Goal: Task Accomplishment & Management: Manage account settings

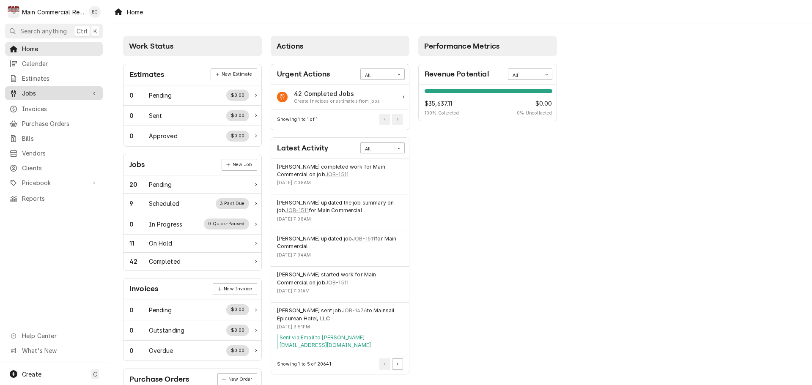
click at [39, 91] on span "Jobs" at bounding box center [54, 93] width 64 height 9
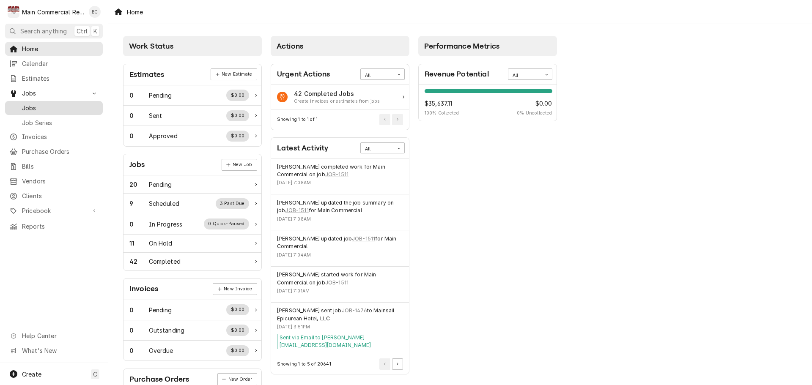
click at [41, 104] on span "Jobs" at bounding box center [60, 108] width 77 height 9
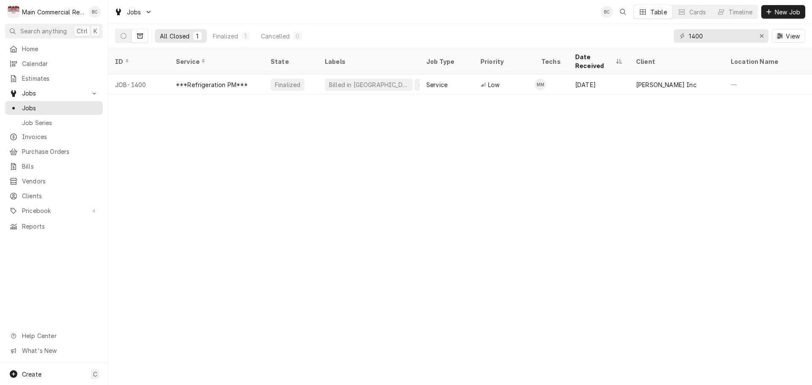
click at [141, 37] on icon "Dynamic Content Wrapper" at bounding box center [140, 36] width 6 height 6
click at [763, 37] on icon "Erase input" at bounding box center [762, 36] width 5 height 6
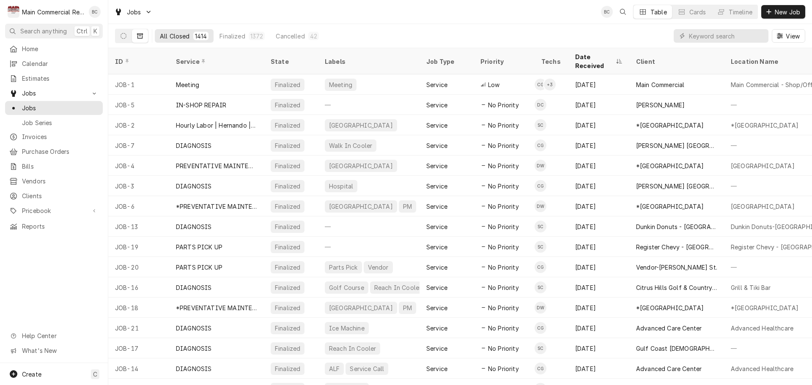
click at [143, 39] on button "Dynamic Content Wrapper" at bounding box center [140, 36] width 16 height 14
click at [129, 38] on button "Dynamic Content Wrapper" at bounding box center [124, 36] width 16 height 14
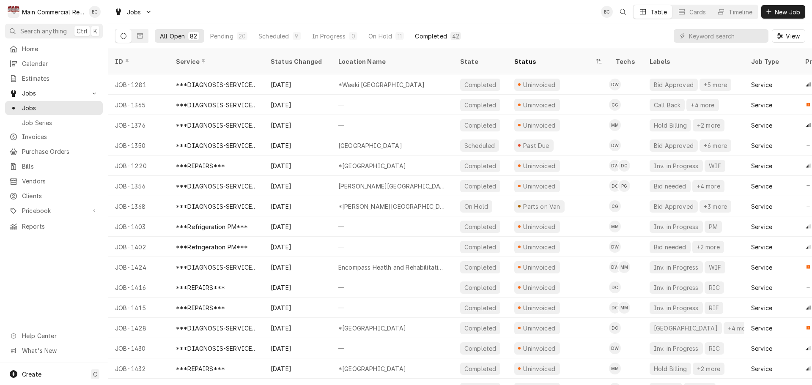
click at [438, 39] on div "Completed" at bounding box center [431, 36] width 32 height 9
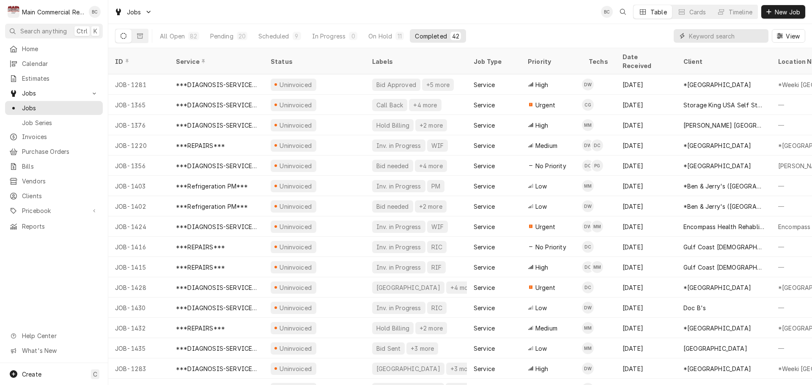
click at [757, 38] on input "Dynamic Content Wrapper" at bounding box center [726, 36] width 75 height 14
type input "bill out"
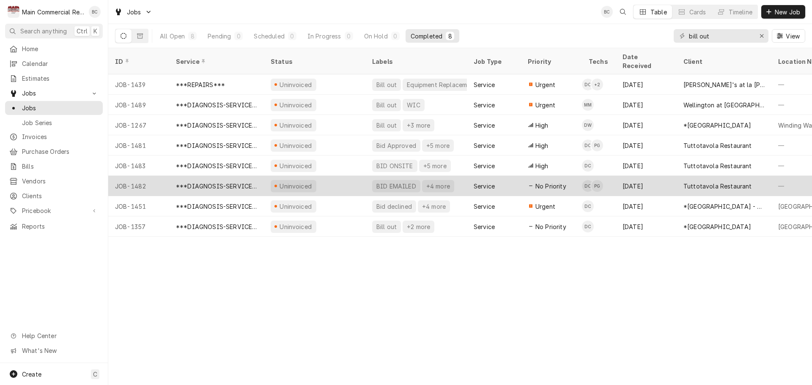
click at [389, 182] on div "BID EMAILED" at bounding box center [396, 186] width 41 height 9
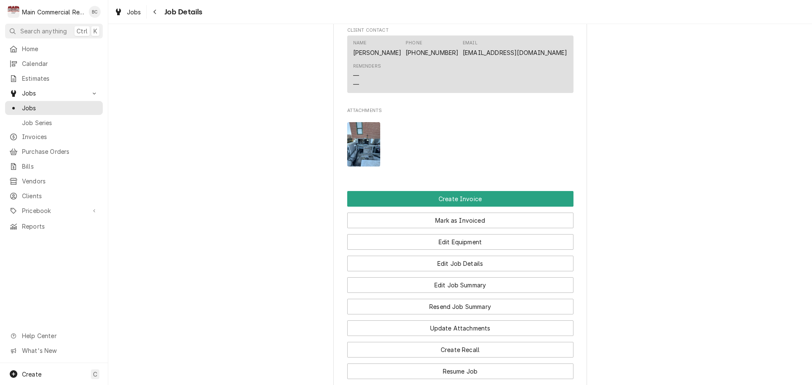
scroll to position [931, 0]
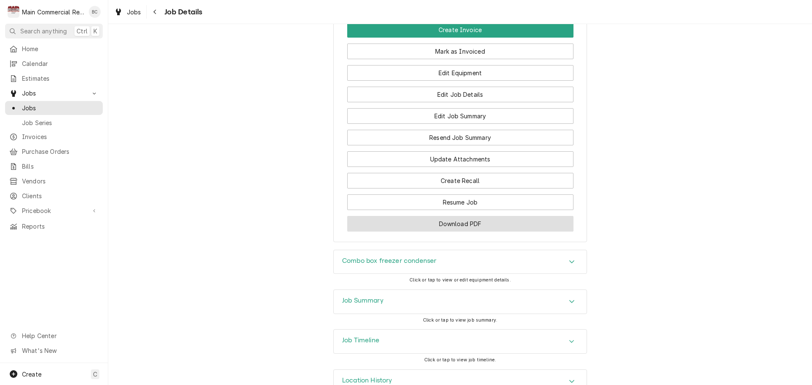
click at [437, 232] on button "Download PDF" at bounding box center [460, 224] width 226 height 16
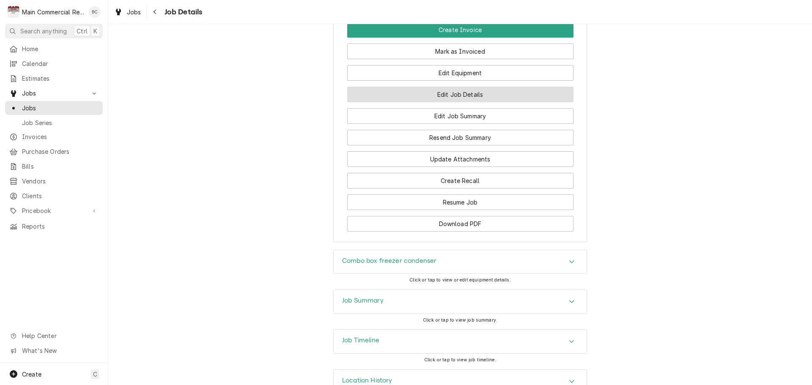
click at [471, 102] on button "Edit Job Details" at bounding box center [460, 95] width 226 height 16
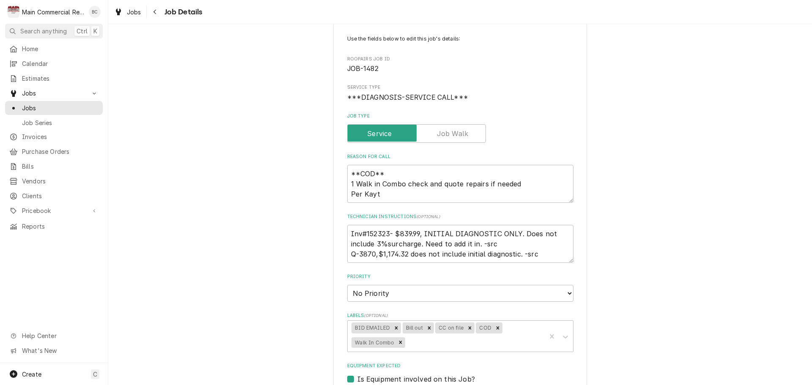
scroll to position [85, 0]
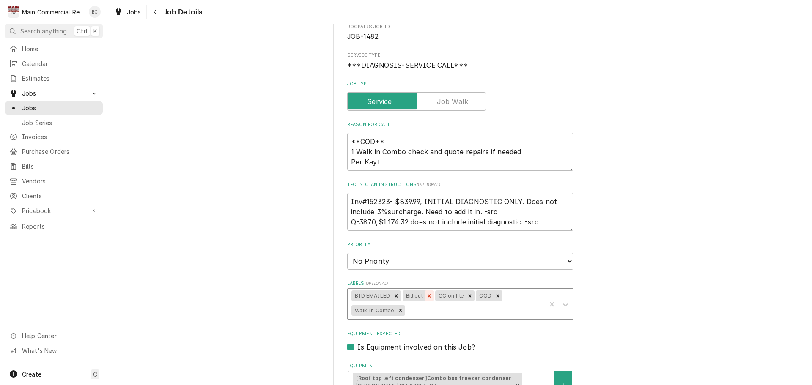
click at [427, 298] on icon "Remove Bill out" at bounding box center [430, 296] width 6 height 6
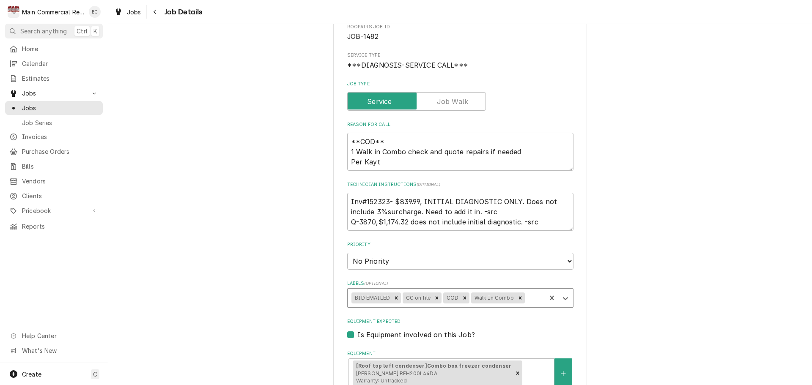
type textarea "x"
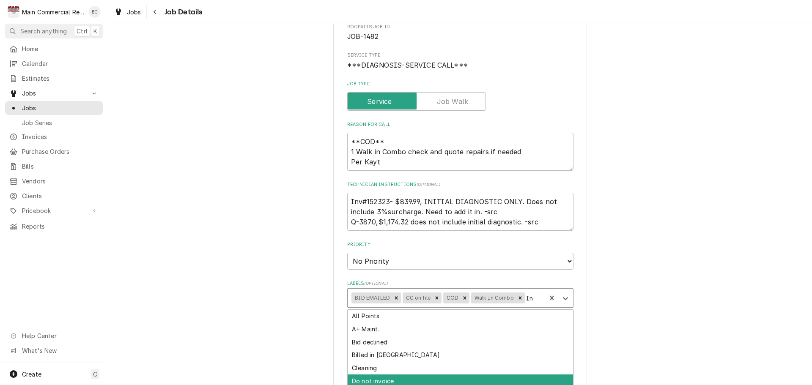
type input "I"
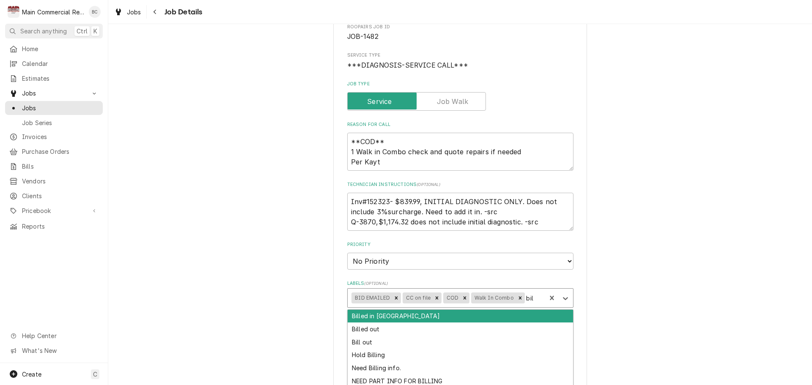
type input "bill"
click at [365, 316] on div "Billed in QBO" at bounding box center [461, 316] width 226 height 13
type textarea "x"
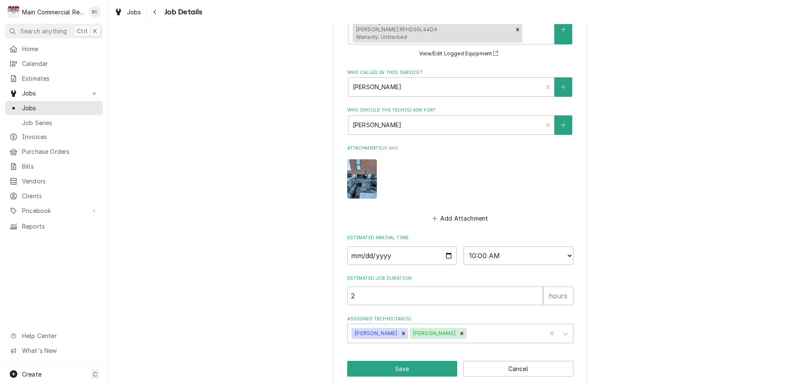
scroll to position [451, 0]
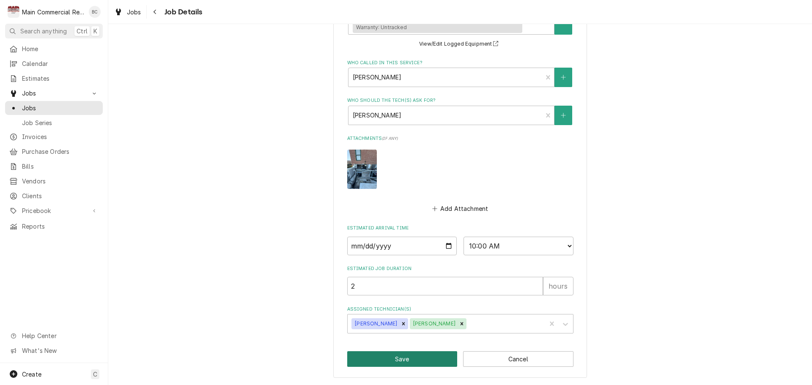
click at [384, 362] on button "Save" at bounding box center [402, 360] width 110 height 16
type textarea "x"
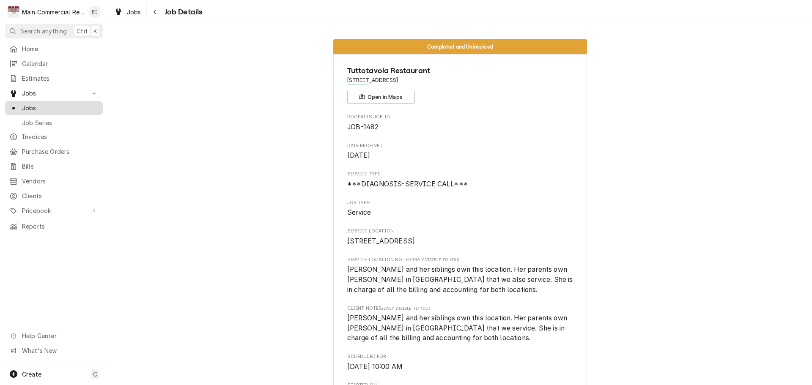
click at [52, 109] on div "Jobs" at bounding box center [54, 108] width 94 height 11
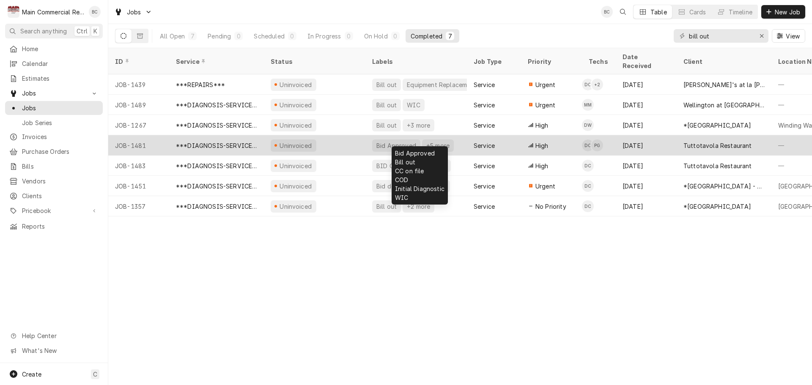
click at [400, 141] on div "Bid Approved" at bounding box center [396, 145] width 41 height 9
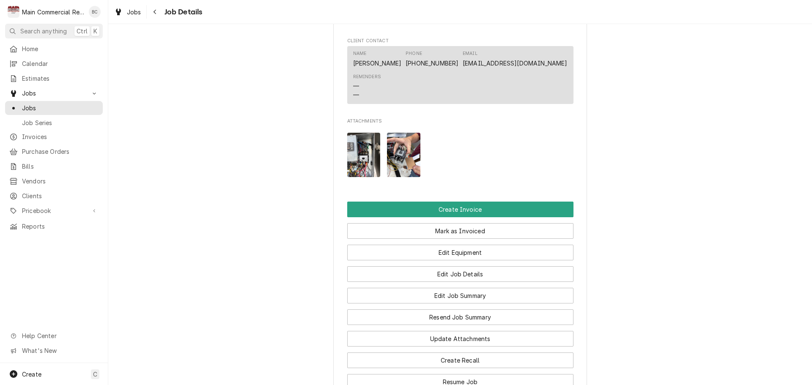
scroll to position [804, 0]
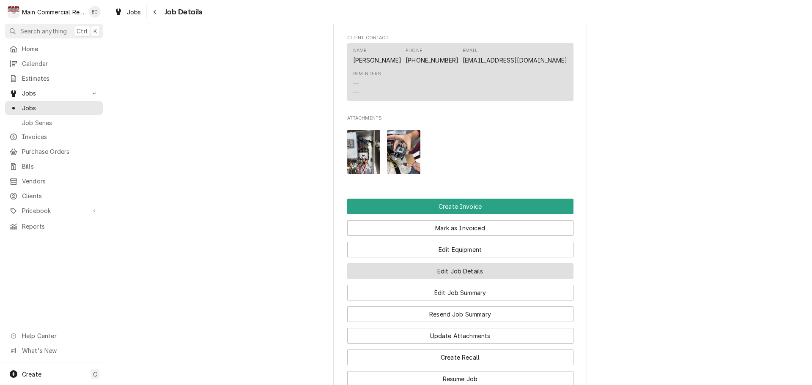
click at [435, 279] on button "Edit Job Details" at bounding box center [460, 272] width 226 height 16
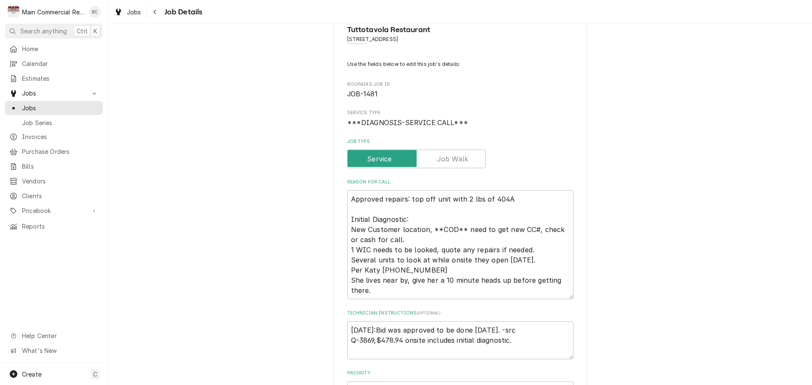
scroll to position [42, 0]
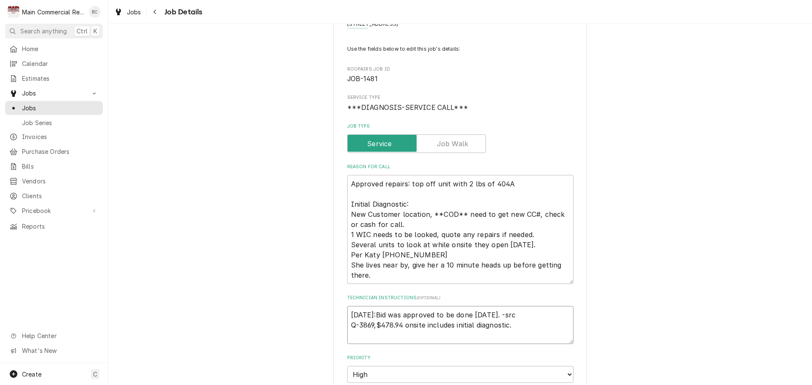
click at [347, 317] on textarea "[DATE]:Bid was approved to be done [DATE]. -src Q-3869,$478.94 onsite includes …" at bounding box center [460, 325] width 226 height 38
type textarea "x"
type textarea "[DATE]:Bid was approved to be done [DATE]. -src Q-3869,$478.94 onsite includes …"
type textarea "x"
type textarea "z [DATE]:Bid was approved to be done [DATE]. -src Q-3869,$478.94 onsite include…"
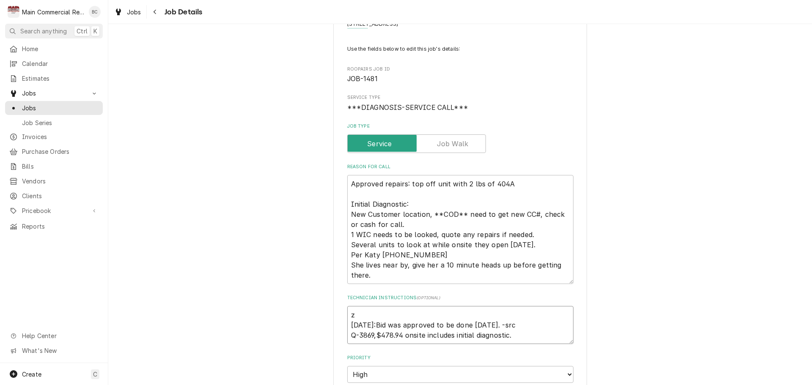
type textarea "x"
type textarea "zi [DATE]:Bid was approved to be done [DATE]. -src Q-3869,$478.94 onsite includ…"
type textarea "x"
type textarea "zin [DATE]:Bid was approved to be done [DATE]. -src Q-3869,$478.94 onsite inclu…"
type textarea "x"
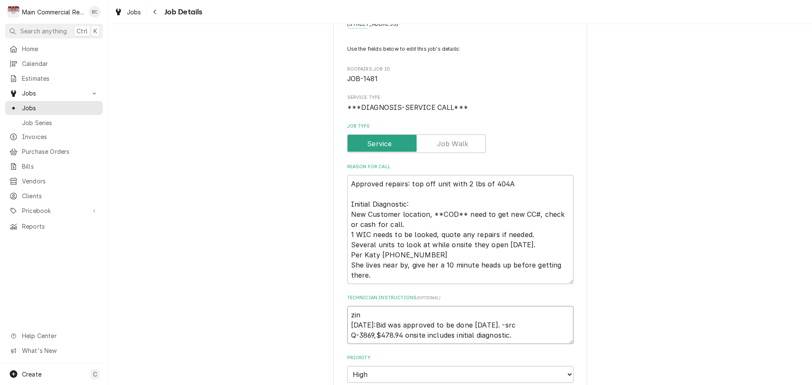
type textarea "zinV 9/30/25:Bid was approved to be done today. -src Q-3869,$478.94 onsite incl…"
type textarea "x"
type textarea "zinV# 9/30/25:Bid was approved to be done today. -src Q-3869,$478.94 onsite inc…"
type textarea "x"
type textarea "zinV 9/30/25:Bid was approved to be done today. -src Q-3869,$478.94 onsite incl…"
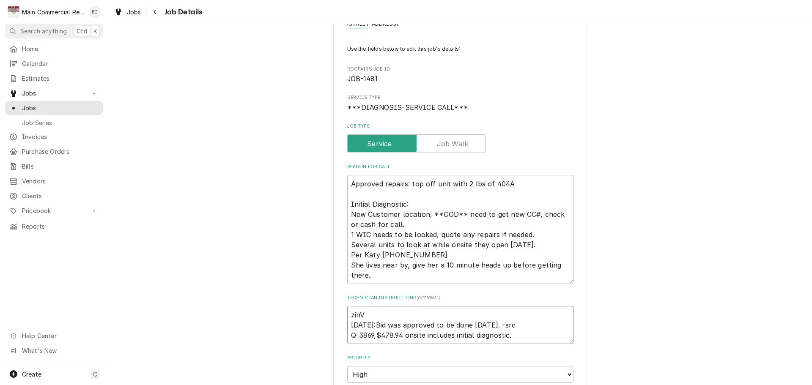
type textarea "x"
type textarea "zin 9/30/25:Bid was approved to be done today. -src Q-3869,$478.94 onsite inclu…"
type textarea "x"
type textarea "zi 9/30/25:Bid was approved to be done today. -src Q-3869,$478.94 onsite includ…"
type textarea "x"
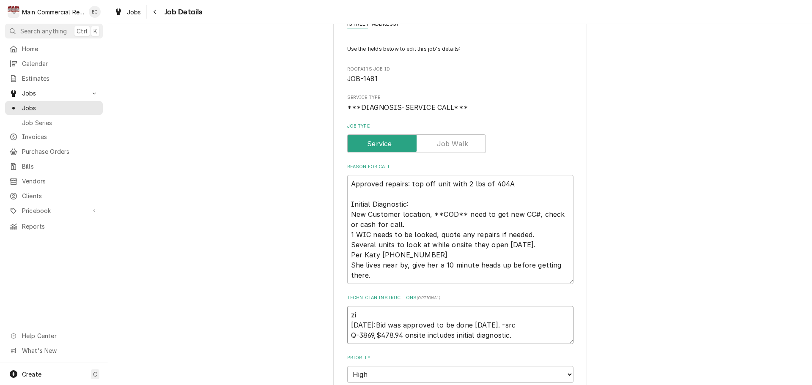
type textarea "z 9/30/25:Bid was approved to be done today. -src Q-3869,$478.94 onsite include…"
type textarea "x"
type textarea "9/30/25:Bid was approved to be done today. -src Q-3869,$478.94 onsite includes …"
type textarea "x"
type textarea "I 9/30/25:Bid was approved to be done today. -src Q-3869,$478.94 onsite include…"
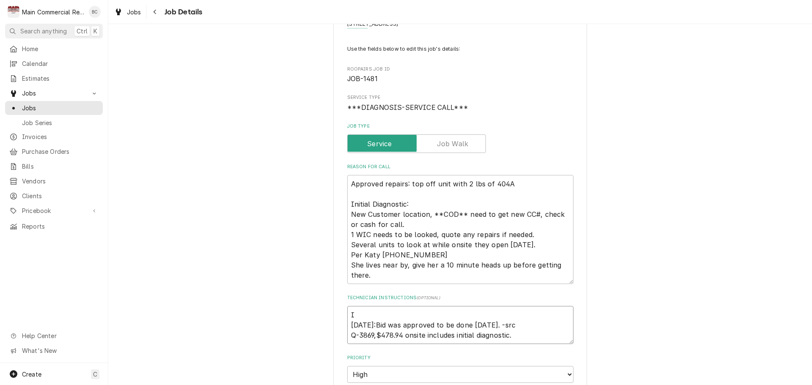
type textarea "x"
type textarea "IN 9/30/25:Bid was approved to be done today. -src Q-3869,$478.94 onsite includ…"
type textarea "x"
type textarea "INV 9/30/25:Bid was approved to be done today. -src Q-3869,$478.94 onsite inclu…"
type textarea "x"
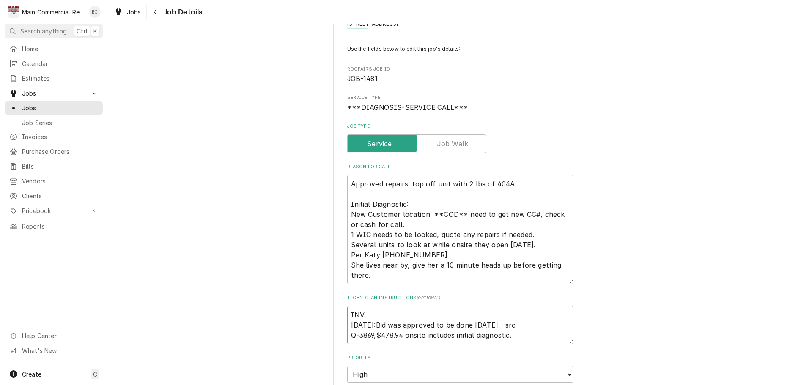
type textarea "INV# 9/30/25:Bid was approved to be done today. -src Q-3869,$478.94 onsite incl…"
type textarea "x"
type textarea "INV#1 9/30/25:Bid was approved to be done today. -src Q-3869,$478.94 onsite inc…"
type textarea "x"
type textarea "INV#15 9/30/25:Bid was approved to be done today. -src Q-3869,$478.94 onsite in…"
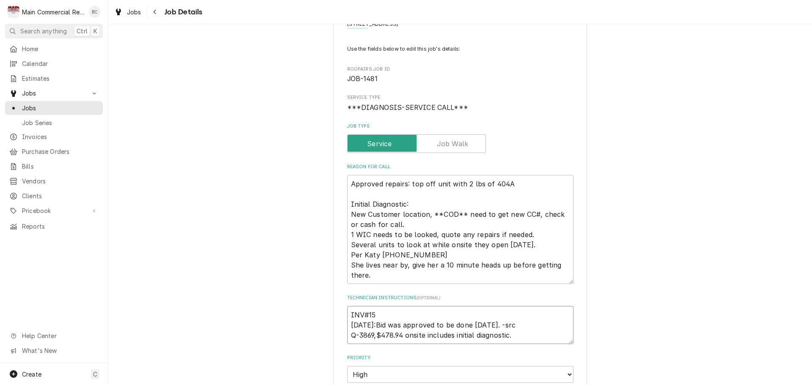
type textarea "x"
type textarea "INV#152 9/30/25:Bid was approved to be done today. -src Q-3869,$478.94 onsite i…"
type textarea "x"
type textarea "INV#1523 9/30/25:Bid was approved to be done today. -src Q-3869,$478.94 onsite …"
type textarea "x"
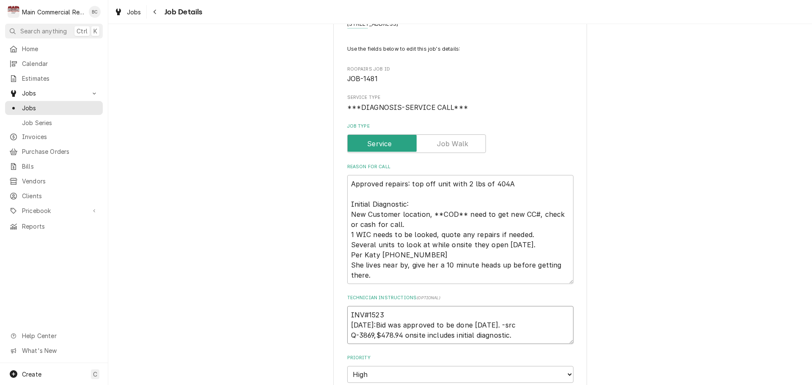
type textarea "INV#15232 9/30/25:Bid was approved to be done today. -src Q-3869,$478.94 onsite…"
type textarea "x"
type textarea "INV#152326 9/30/25:Bid was approved to be done today. -src Q-3869,$478.94 onsit…"
type textarea "x"
type textarea "INV#152326 9/30/25:Bid was approved to be done today. -src Q-3869,$478.94 onsit…"
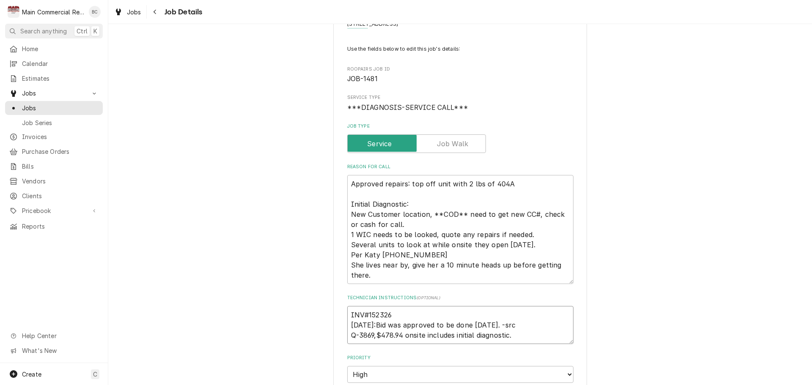
type textarea "x"
type textarea "INV#152326 9/30/25:Bid was approved to be done today. -src Q-3869,$478.94 onsit…"
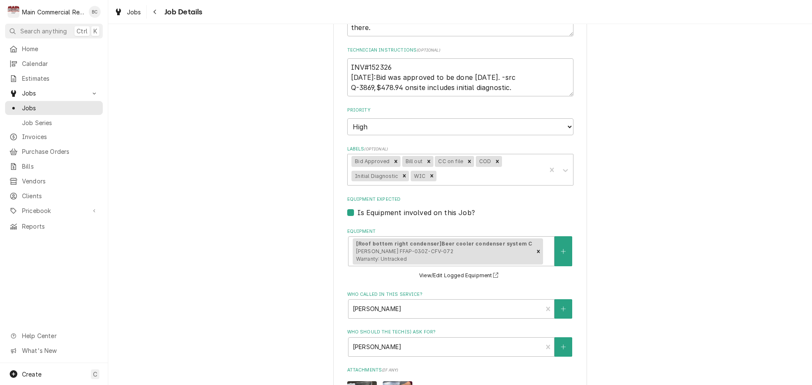
scroll to position [268, 0]
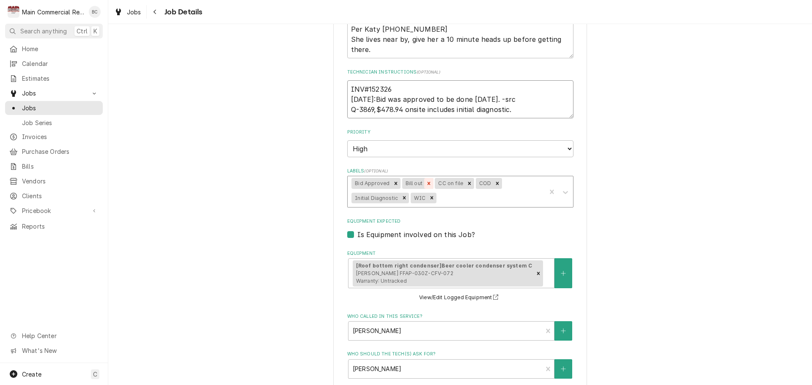
click at [426, 182] on icon "Remove Bill out" at bounding box center [429, 184] width 6 height 6
click at [395, 185] on icon "Remove Bid Approved" at bounding box center [396, 183] width 3 height 3
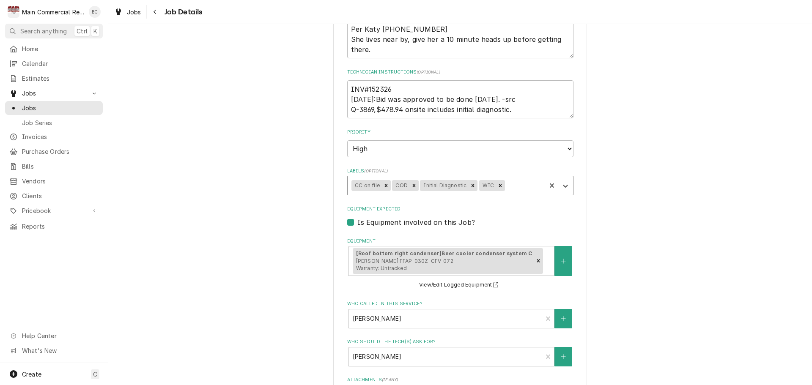
type textarea "x"
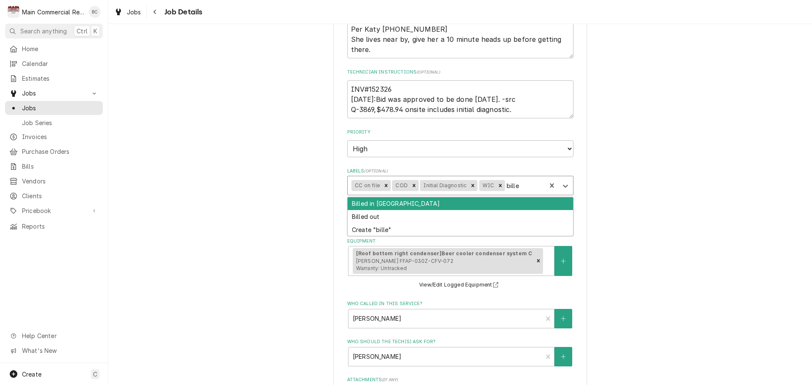
type input "billed"
click at [388, 201] on div "Billed in [GEOGRAPHIC_DATA]" at bounding box center [461, 204] width 226 height 13
type textarea "x"
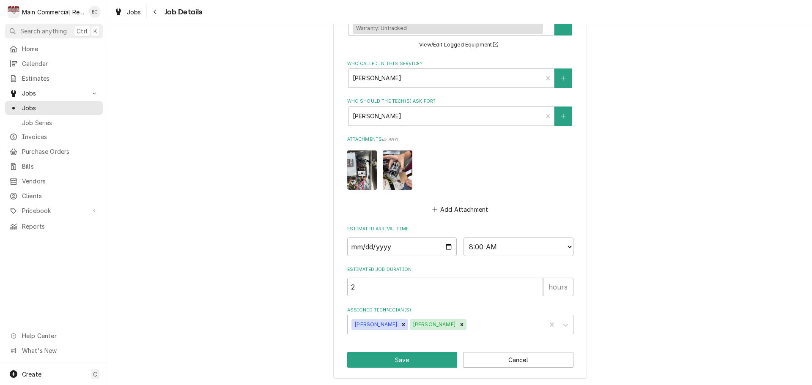
scroll to position [522, 0]
click at [396, 362] on button "Save" at bounding box center [402, 360] width 110 height 16
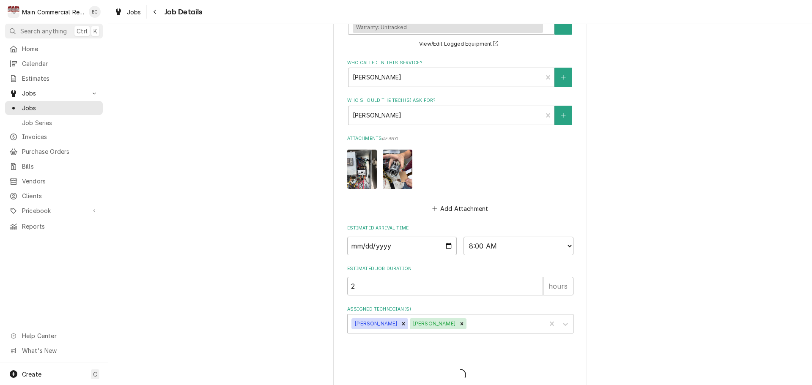
type textarea "x"
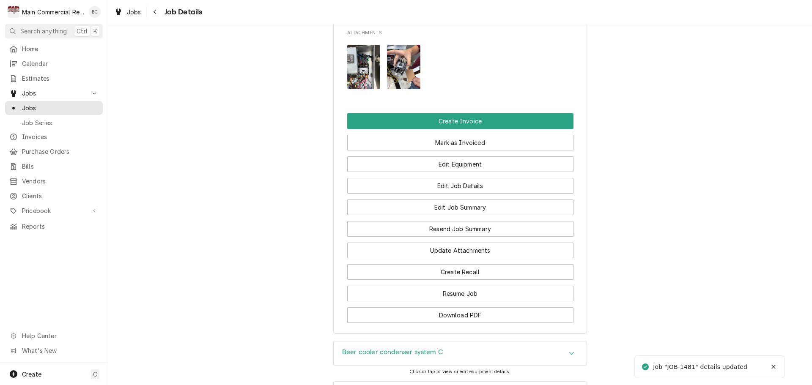
scroll to position [973, 0]
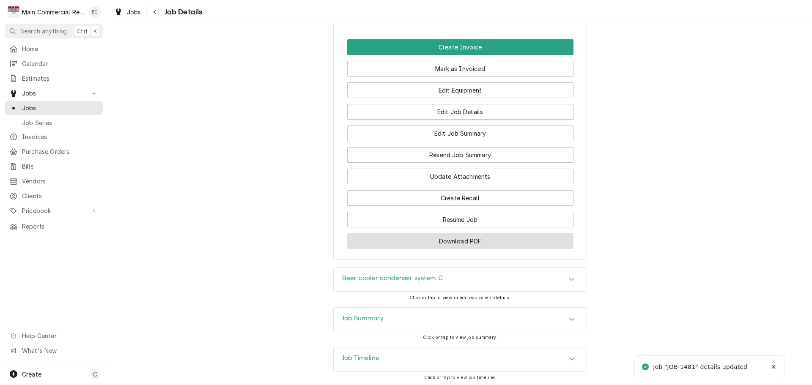
click at [449, 249] on button "Download PDF" at bounding box center [460, 242] width 226 height 16
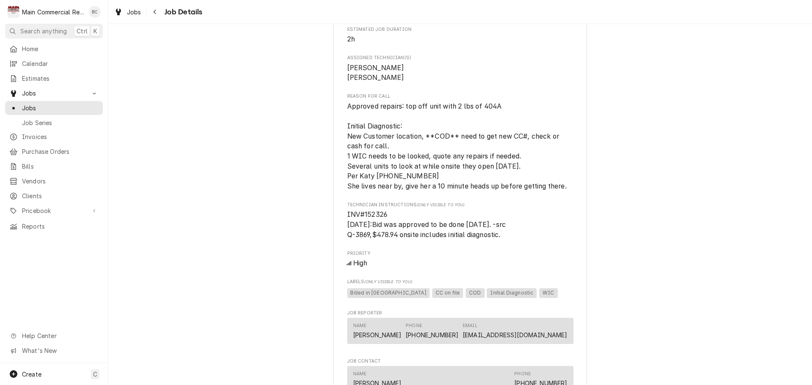
scroll to position [432, 0]
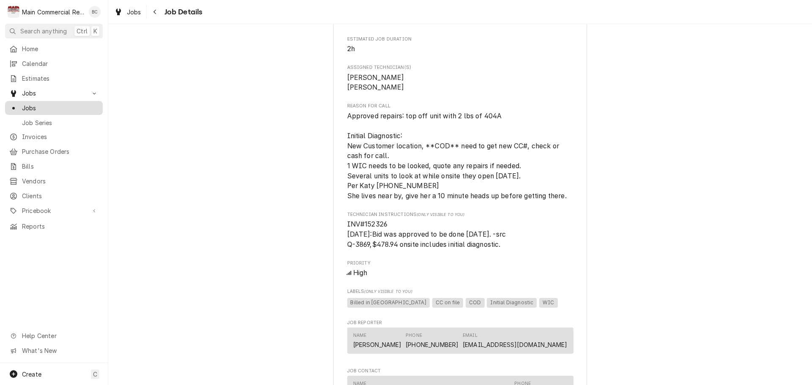
click at [50, 107] on span "Jobs" at bounding box center [60, 108] width 77 height 9
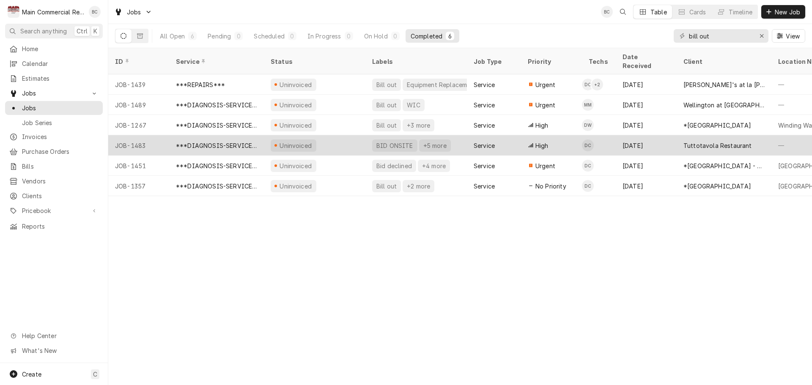
click at [400, 141] on div "BID ONSITE" at bounding box center [395, 145] width 39 height 9
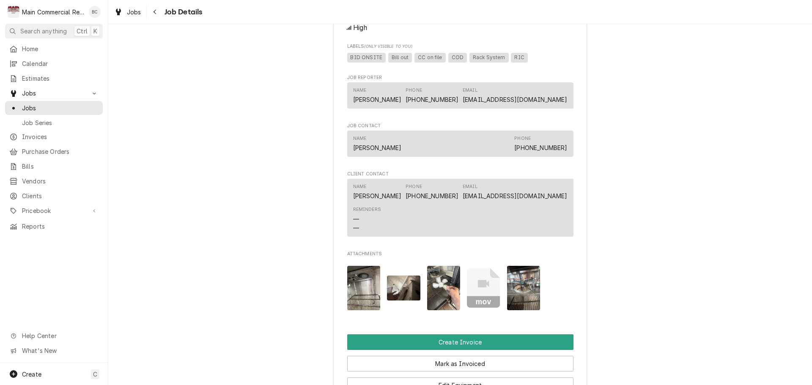
scroll to position [677, 0]
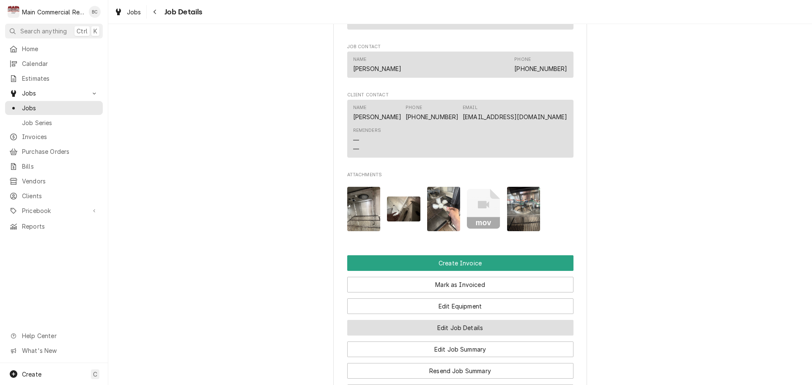
click at [451, 336] on button "Edit Job Details" at bounding box center [460, 328] width 226 height 16
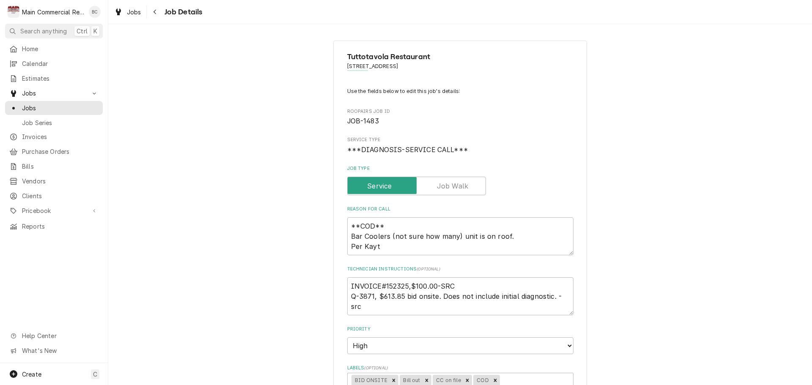
scroll to position [42, 0]
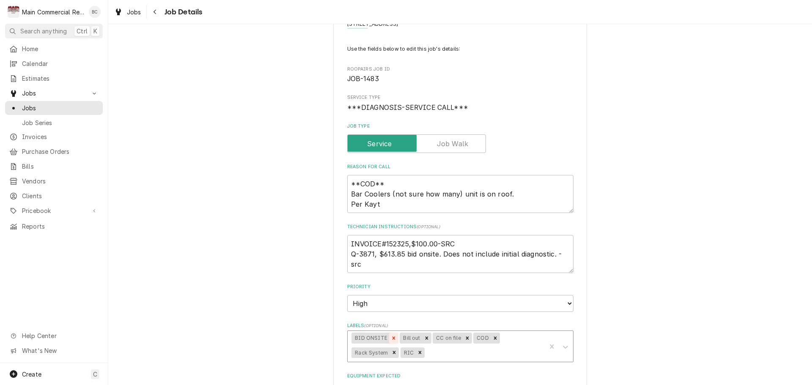
click at [393, 339] on icon "Remove BID ONSITE" at bounding box center [394, 338] width 3 height 3
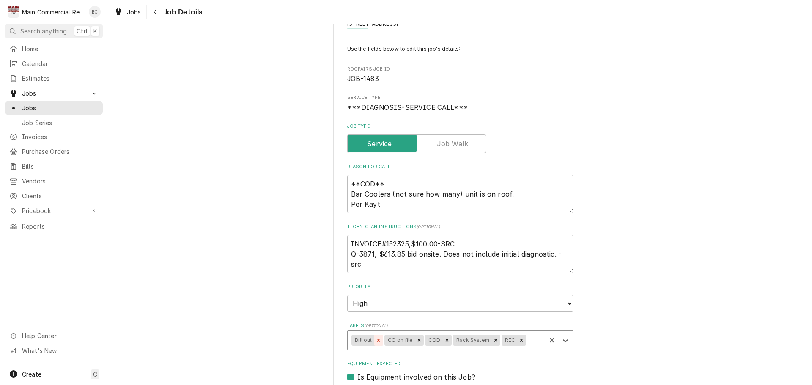
click at [377, 341] on icon "Remove Bill out" at bounding box center [379, 341] width 6 height 6
type textarea "x"
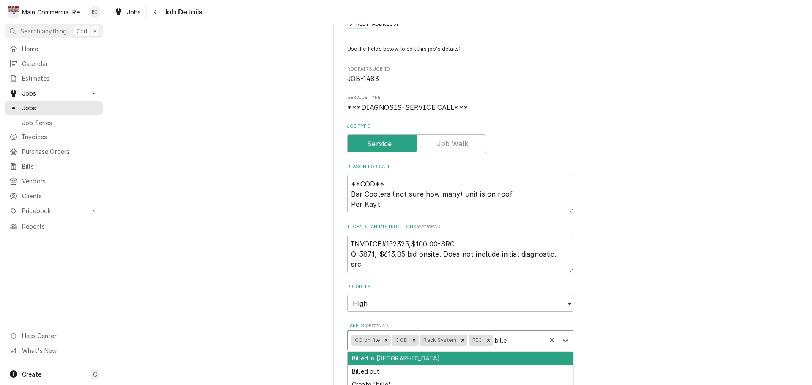
type input "billed"
click at [427, 360] on div "Billed in [GEOGRAPHIC_DATA]" at bounding box center [461, 358] width 226 height 13
type textarea "x"
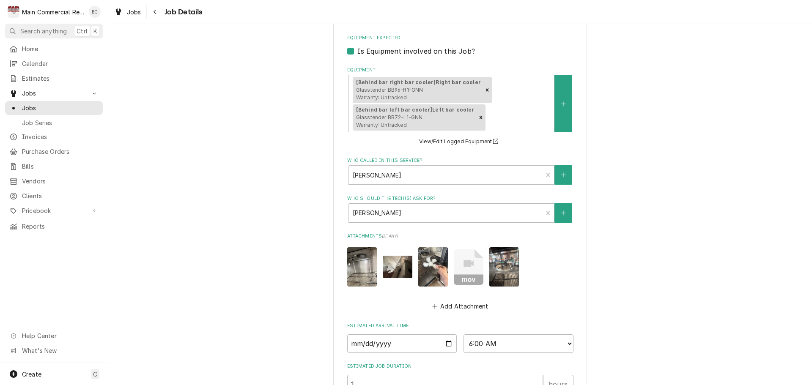
scroll to position [466, 0]
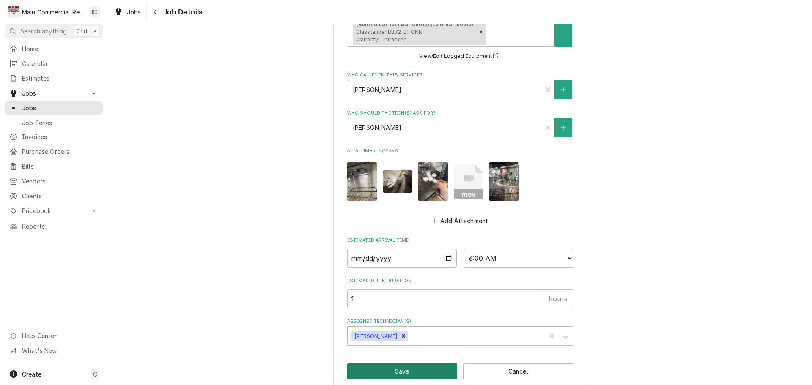
click at [405, 364] on button "Save" at bounding box center [402, 372] width 110 height 16
type textarea "x"
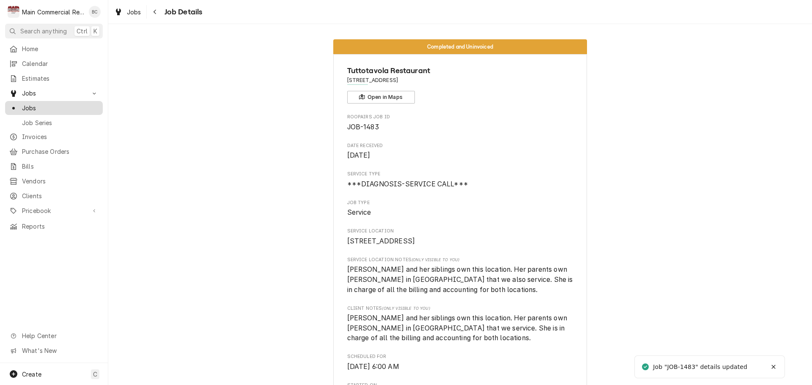
click at [47, 107] on span "Jobs" at bounding box center [60, 108] width 77 height 9
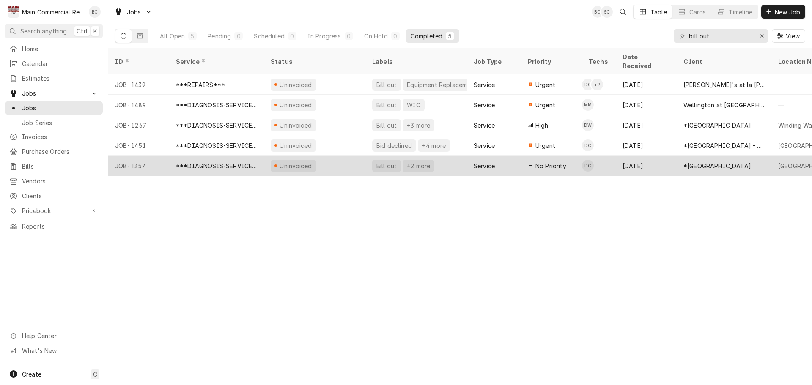
click at [383, 162] on div "Bill out" at bounding box center [387, 166] width 22 height 9
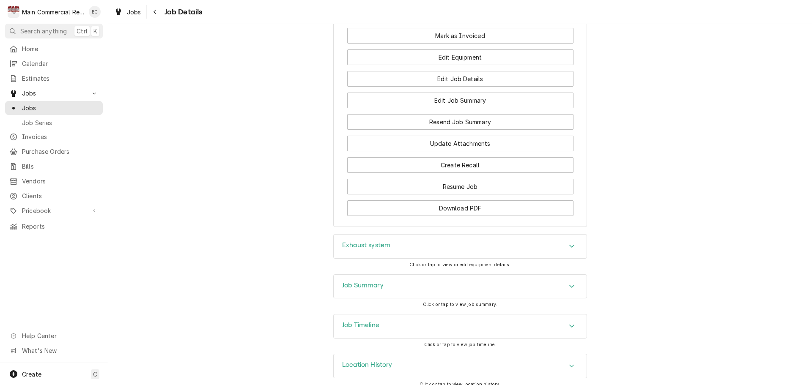
scroll to position [1159, 0]
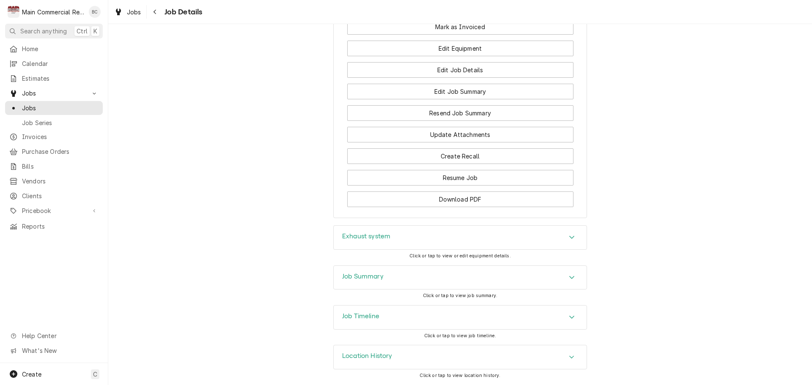
click at [351, 277] on h3 "Job Summary" at bounding box center [362, 277] width 41 height 8
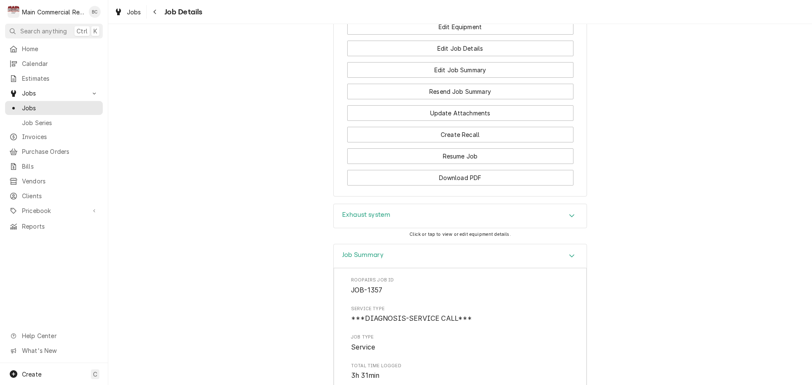
scroll to position [1185, 0]
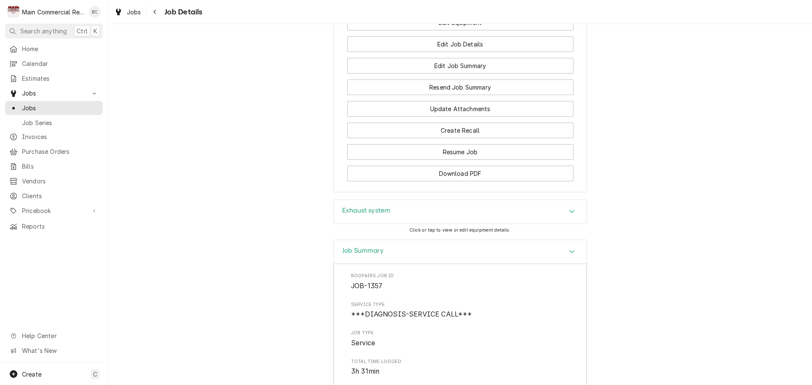
click at [364, 211] on h3 "Exhaust system" at bounding box center [366, 211] width 48 height 8
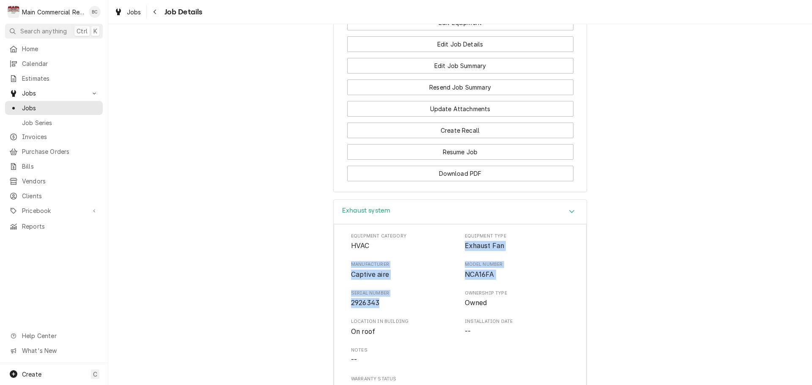
drag, startPoint x: 458, startPoint y: 246, endPoint x: 385, endPoint y: 298, distance: 90.2
click at [386, 303] on div "Equipment Category HVAC Equipment Type Exhaust Fan Manufacturer Captive aire Mo…" at bounding box center [460, 313] width 218 height 161
copy div "Exhaust Fan Manufacturer Captive aire Model Number NCA16FA Serial Number 2926343"
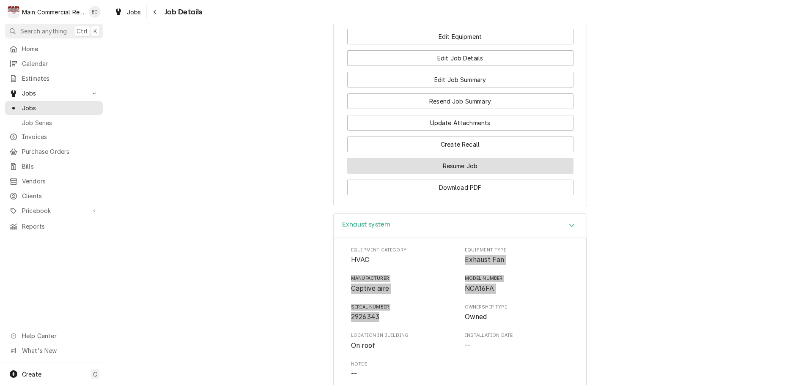
scroll to position [1174, 0]
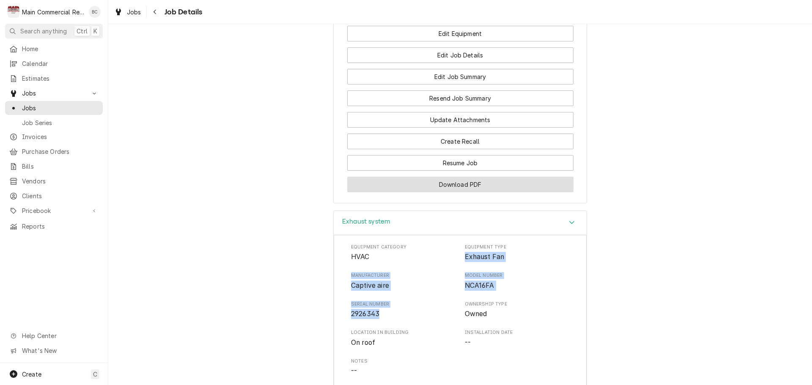
click at [465, 190] on button "Download PDF" at bounding box center [460, 185] width 226 height 16
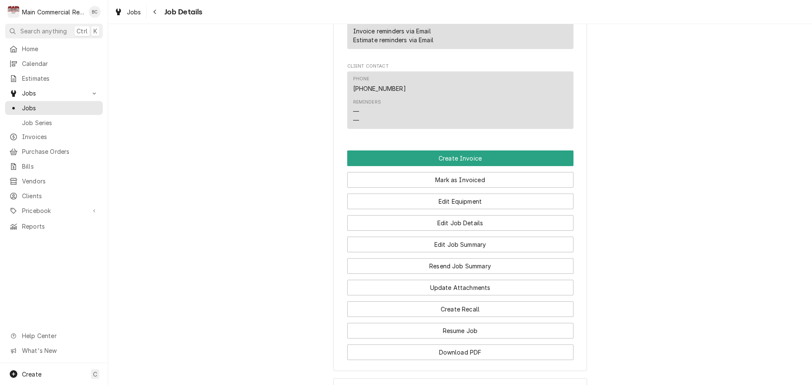
scroll to position [931, 0]
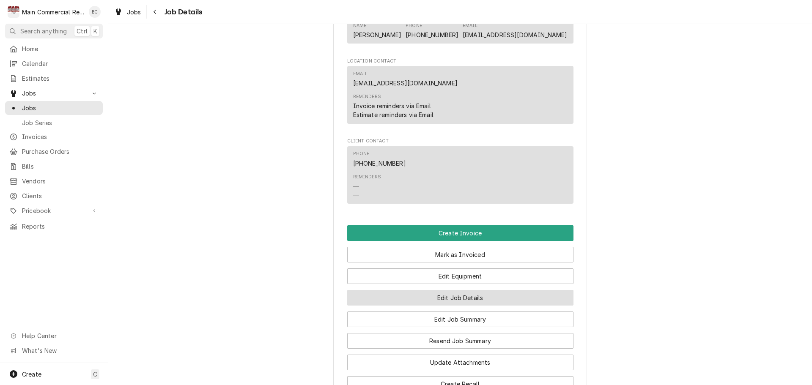
click at [455, 302] on button "Edit Job Details" at bounding box center [460, 298] width 226 height 16
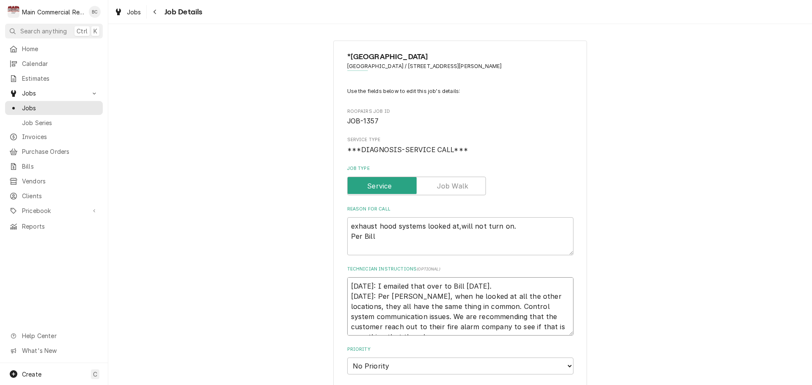
click at [347, 283] on textarea "10/1/25: I emailed that over to Bill yesterday. 9/30/25: Per Dylan, when he loo…" at bounding box center [460, 307] width 226 height 58
type textarea "x"
type textarea "10/1/25: I emailed that over to Bill yesterday. 9/30/25: Per Dylan, when he loo…"
type textarea "x"
type textarea "I 10/1/25: I emailed that over to Bill yesterday. 9/30/25: Per Dylan, when he l…"
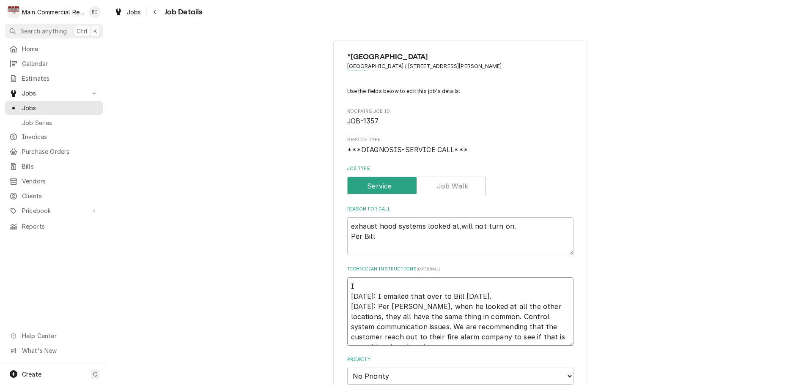
type textarea "x"
type textarea "IN 10/1/25: I emailed that over to Bill yesterday. 9/30/25: Per Dylan, when he …"
type textarea "x"
type textarea "INV 10/1/25: I emailed that over to Bill yesterday. 9/30/25: Per Dylan, when he…"
type textarea "x"
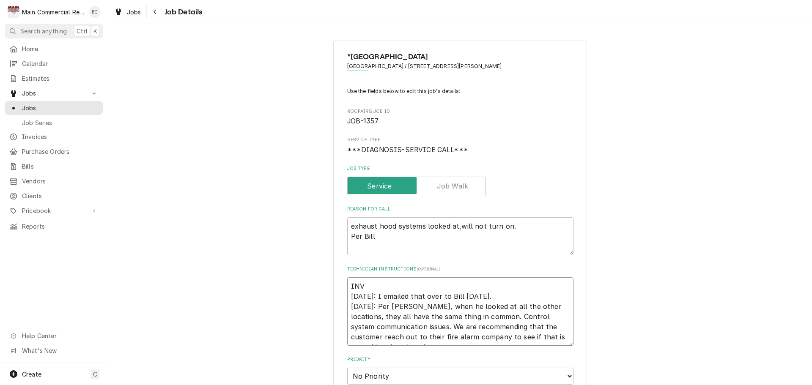
type textarea "INV# 10/1/25: I emailed that over to Bill yesterday. 9/30/25: Per Dylan, when h…"
type textarea "x"
type textarea "INV#1 10/1/25: I emailed that over to Bill yesterday. 9/30/25: Per Dylan, when …"
type textarea "x"
type textarea "INV#15 10/1/25: I emailed that over to Bill yesterday. 9/30/25: Per Dylan, when…"
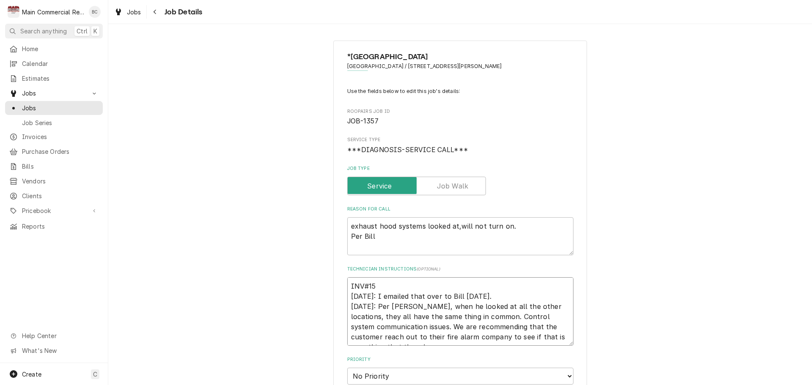
type textarea "x"
type textarea "INV#152 10/1/25: I emailed that over to Bill yesterday. 9/30/25: Per Dylan, whe…"
type textarea "x"
type textarea "INV#1523 10/1/25: I emailed that over to Bill yesterday. 9/30/25: Per Dylan, wh…"
type textarea "x"
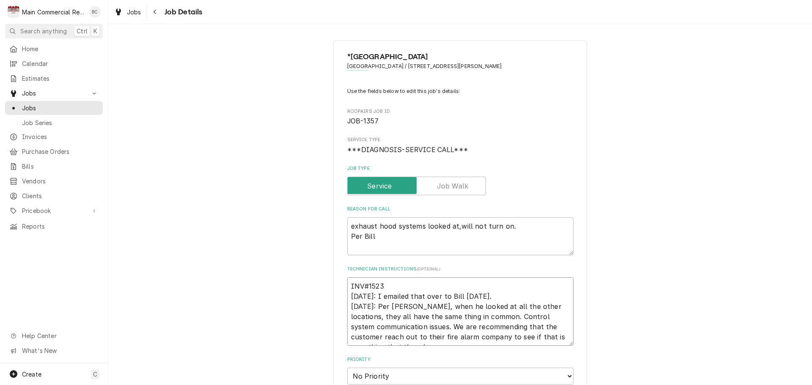
type textarea "INV#15233 10/1/25: I emailed that over to Bill yesterday. 9/30/25: Per Dylan, w…"
type textarea "x"
type textarea "INV#152331 10/1/25: I emailed that over to Bill yesterday. 9/30/25: Per Dylan, …"
type textarea "x"
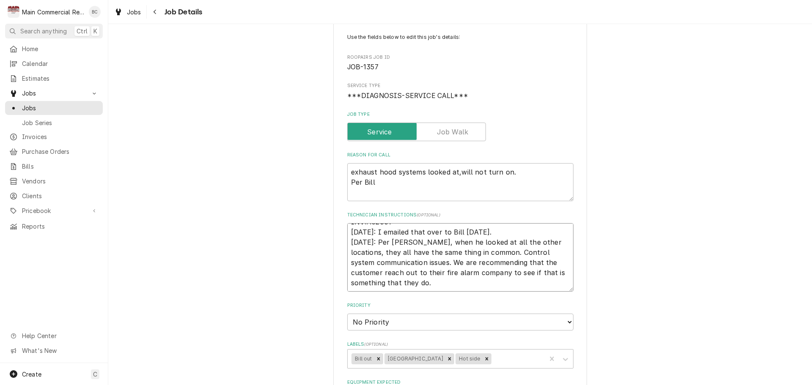
scroll to position [127, 0]
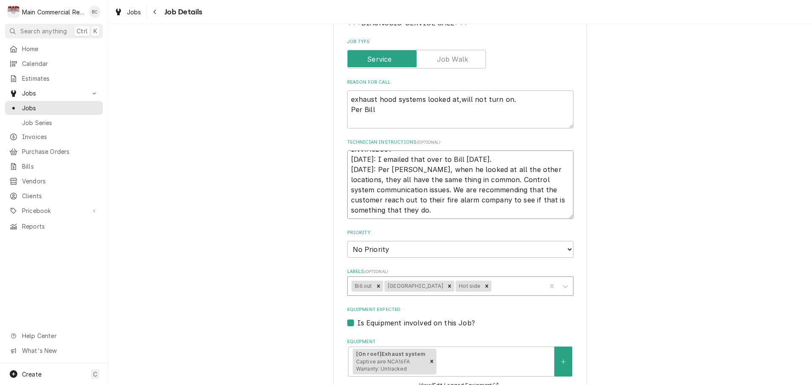
click at [376, 285] on icon "Remove Bill out" at bounding box center [379, 286] width 6 height 6
type textarea "INV#152331 10/1/25: I emailed that over to Bill yesterday. 9/30/25: Per Dylan, …"
type textarea "x"
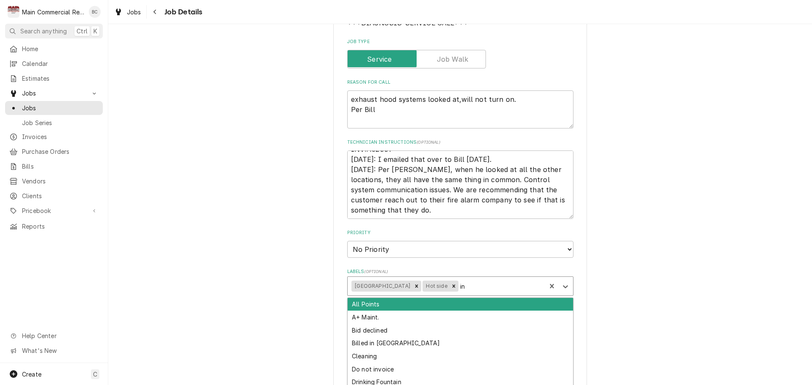
type input "inv"
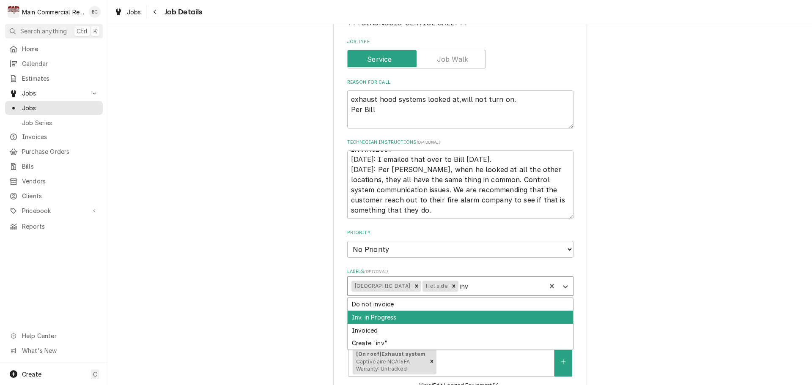
click at [414, 315] on div "Inv. in Progress" at bounding box center [461, 317] width 226 height 13
type textarea "x"
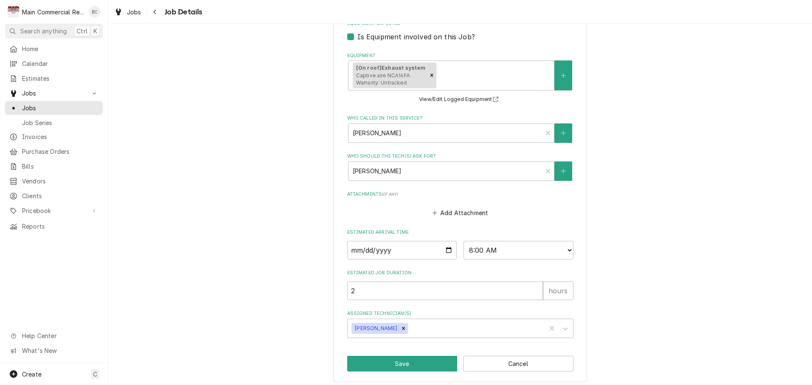
scroll to position [418, 0]
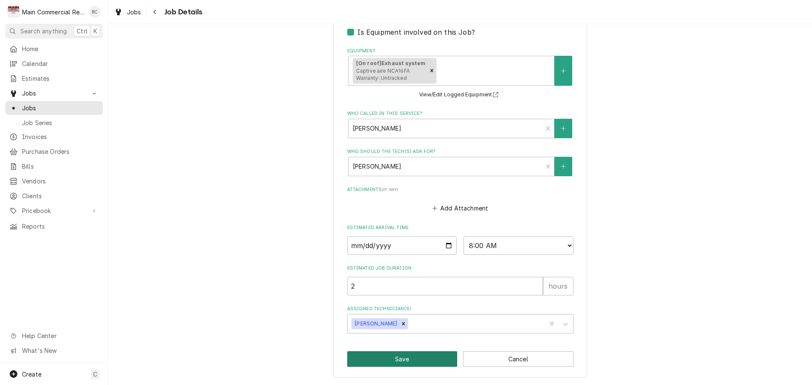
click at [391, 358] on button "Save" at bounding box center [402, 360] width 110 height 16
type textarea "x"
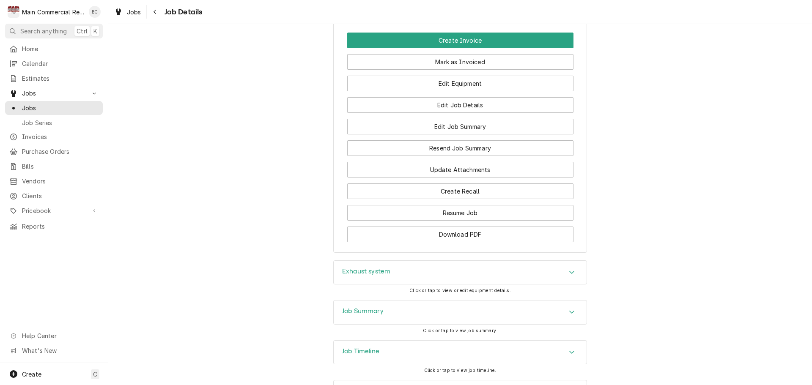
scroll to position [1142, 0]
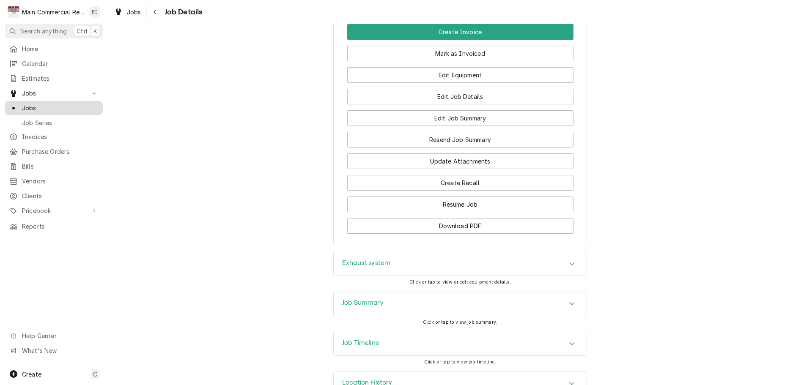
click at [74, 104] on span "Jobs" at bounding box center [60, 108] width 77 height 9
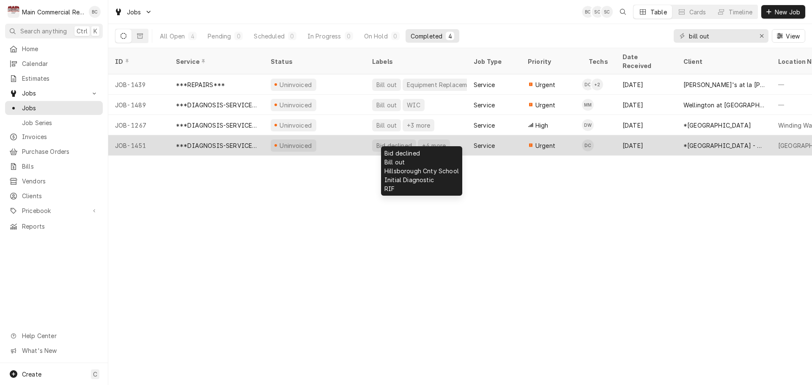
click at [407, 141] on div "Bid declined" at bounding box center [394, 145] width 37 height 9
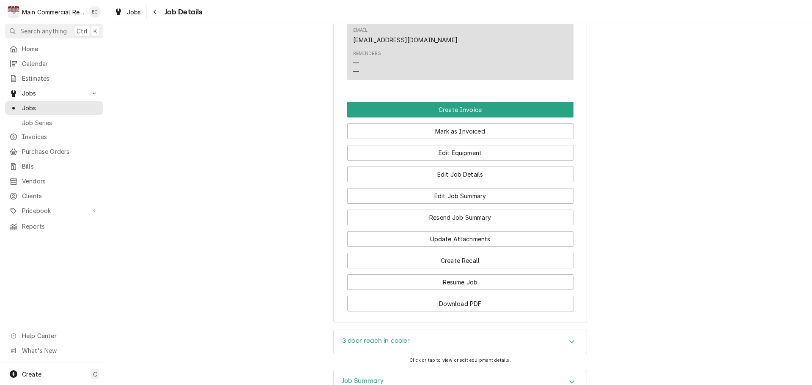
scroll to position [980, 0]
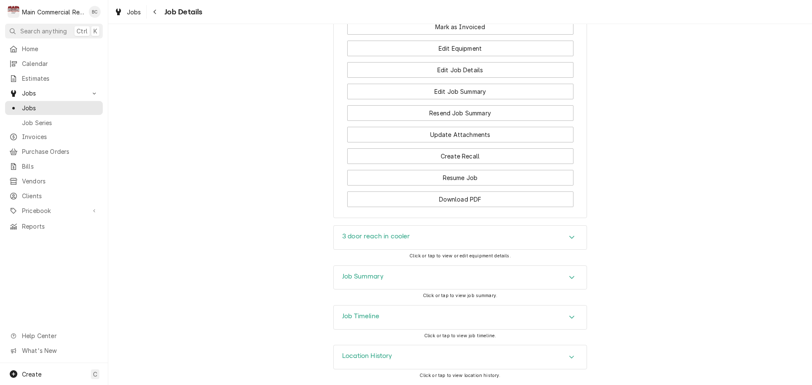
click at [350, 277] on h3 "Job Summary" at bounding box center [362, 277] width 41 height 8
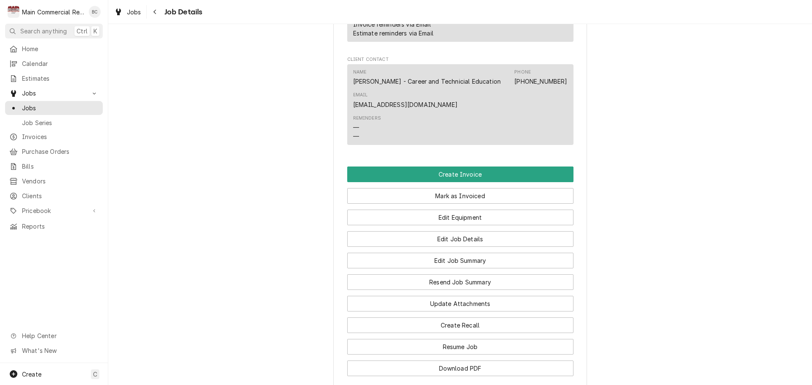
scroll to position [937, 0]
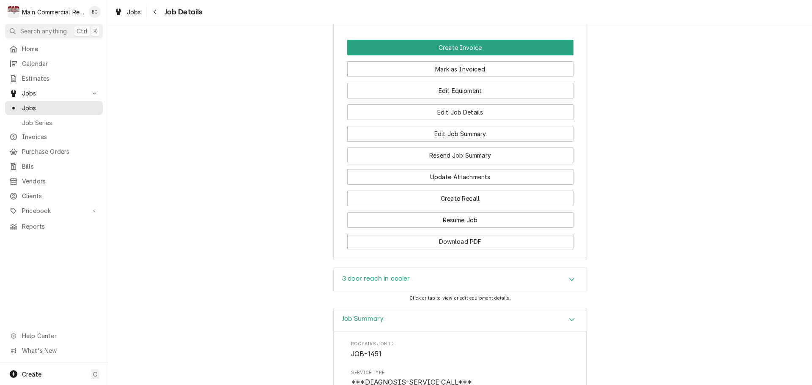
click at [368, 281] on h3 "3 door reach in cooler" at bounding box center [376, 279] width 68 height 8
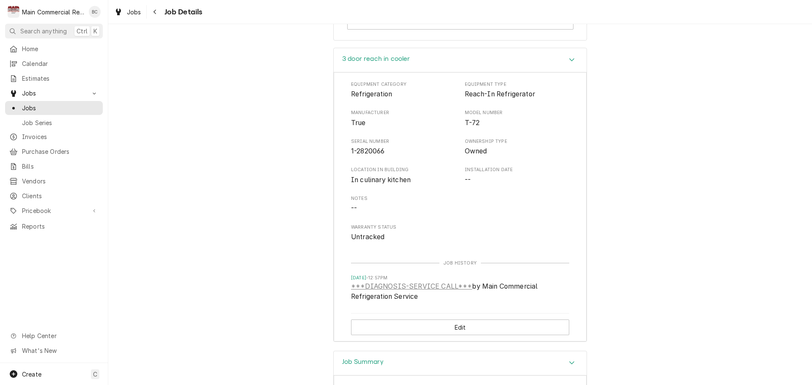
scroll to position [1142, 0]
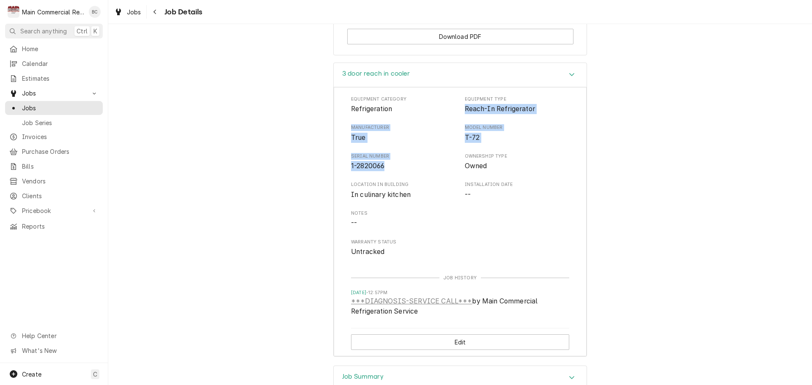
drag, startPoint x: 462, startPoint y: 110, endPoint x: 385, endPoint y: 171, distance: 97.9
click at [401, 174] on div "Equipment Category Refrigeration Equipment Type Reach-In Refrigerator Manufactu…" at bounding box center [460, 176] width 218 height 161
copy div "Reach-In Refrigerator Manufacturer True Model Number T-72 Serial Number 1-28200…"
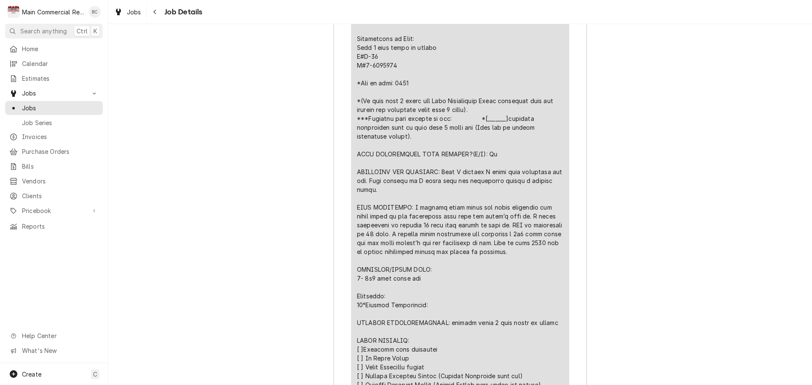
scroll to position [1735, 0]
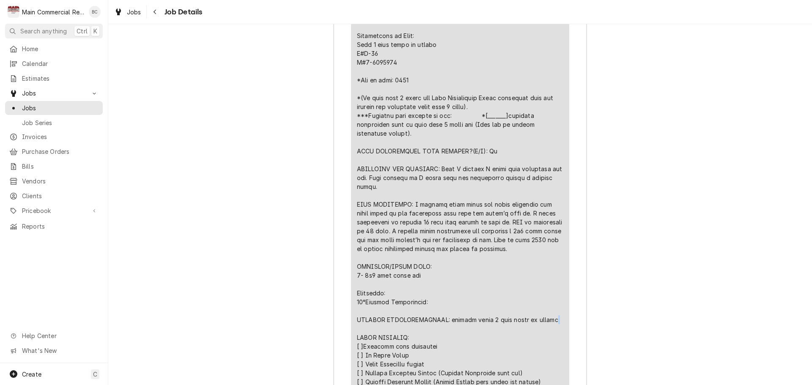
drag, startPoint x: 560, startPoint y: 320, endPoint x: 454, endPoint y: 324, distance: 105.9
click at [454, 325] on div "Line Item" at bounding box center [460, 263] width 206 height 498
click at [357, 320] on div "Line Item" at bounding box center [460, 263] width 206 height 498
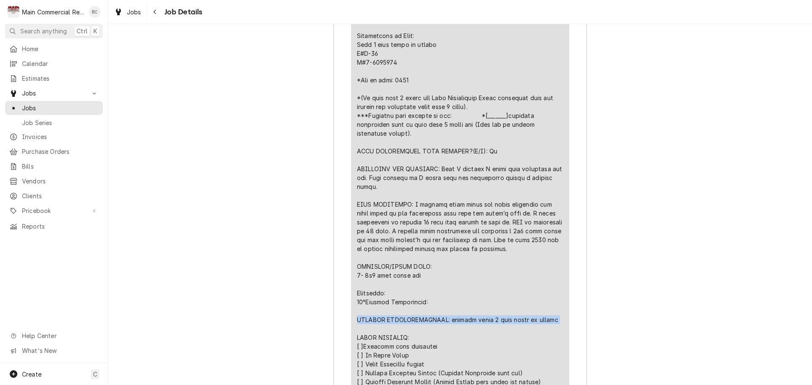
click at [357, 320] on div "Line Item" at bounding box center [460, 263] width 206 height 498
copy div "FURTHER RECOMMENDATIONS: replace whole 3 door reach in cooler"
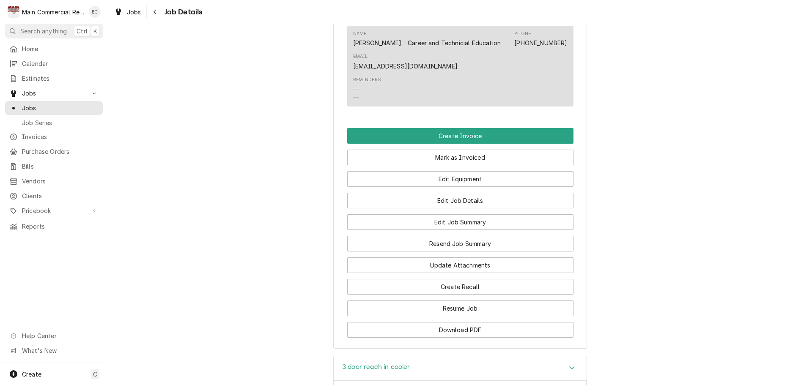
scroll to position [846, 0]
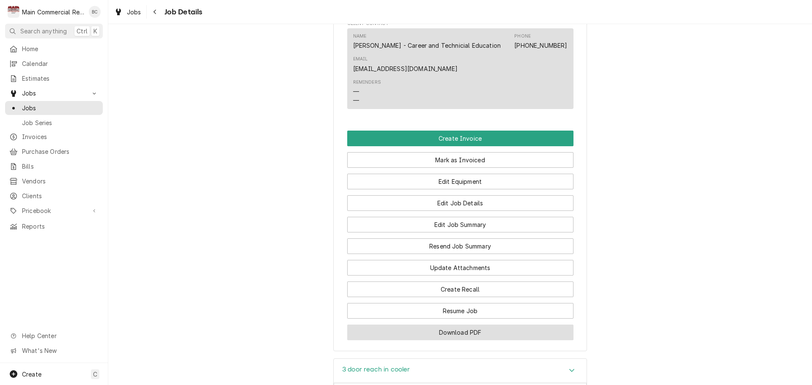
click at [446, 336] on button "Download PDF" at bounding box center [460, 333] width 226 height 16
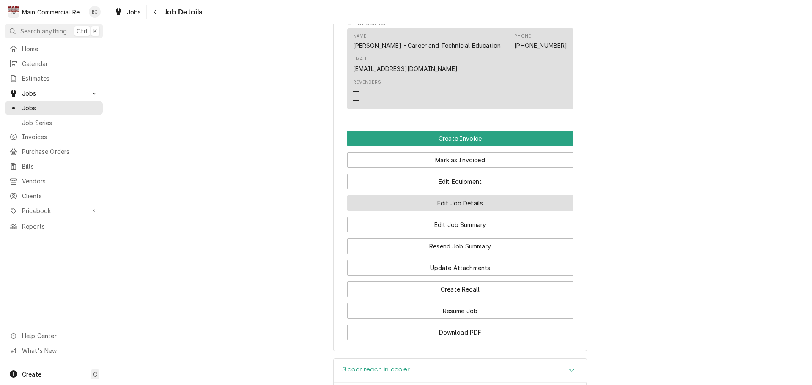
click at [458, 201] on button "Edit Job Details" at bounding box center [460, 203] width 226 height 16
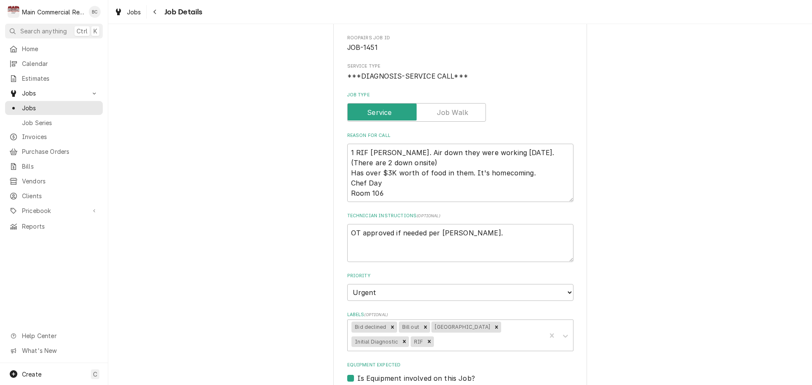
scroll to position [85, 0]
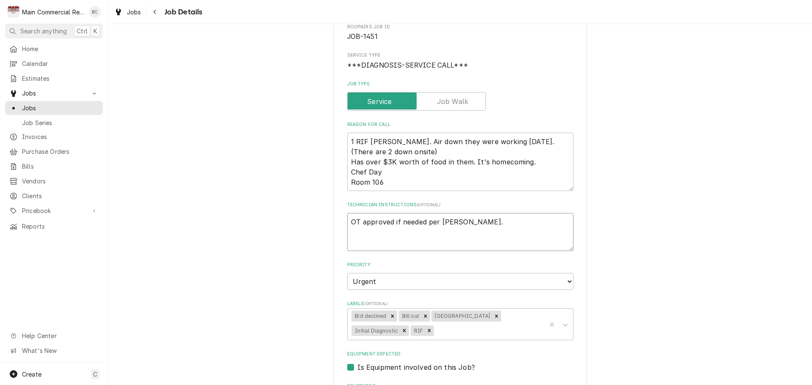
click at [347, 226] on textarea "OT approved if needed per [PERSON_NAME]." at bounding box center [460, 232] width 226 height 38
type textarea "x"
type textarea "OT approved if needed per [PERSON_NAME]."
type textarea "x"
type textarea "I OT approved if needed per Terri."
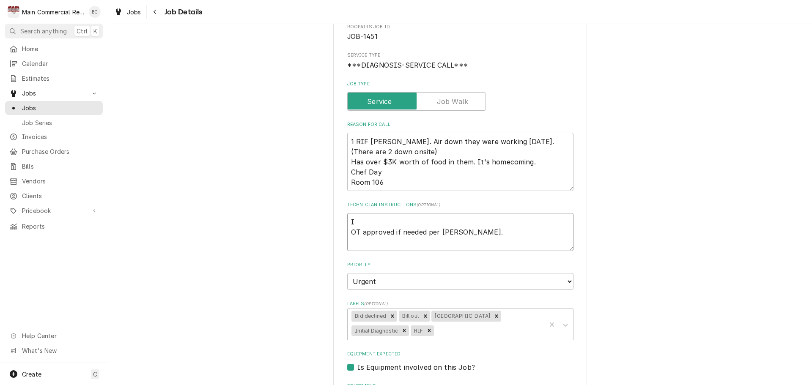
type textarea "x"
type textarea "IN OT approved if needed per Terri."
type textarea "x"
type textarea "INV OT approved if needed per Terri."
type textarea "x"
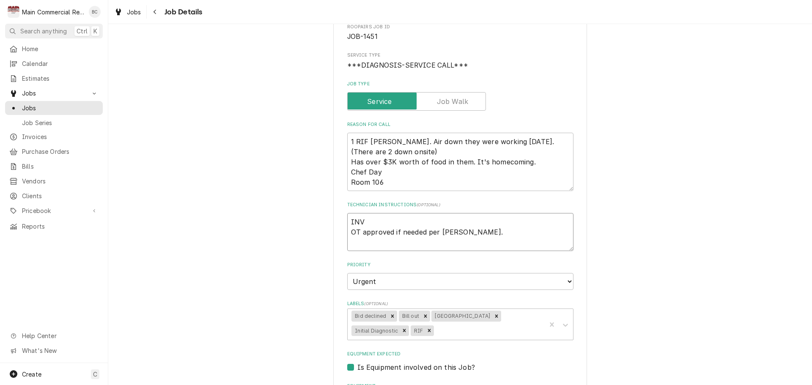
type textarea "INV# OT approved if needed per Terri."
type textarea "x"
type textarea "INV#1 OT approved if needed per Terri."
type textarea "x"
type textarea "INV#15 OT approved if needed per Terri."
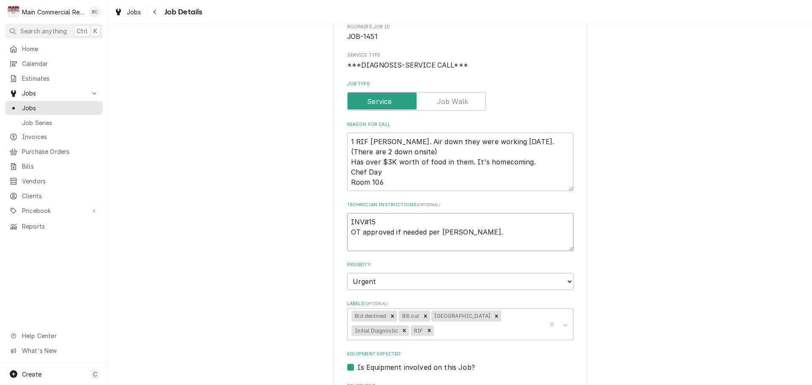
type textarea "x"
type textarea "INV#152 OT approved if needed per Terri."
type textarea "x"
type textarea "INV#1523 OT approved if needed per Terri."
type textarea "x"
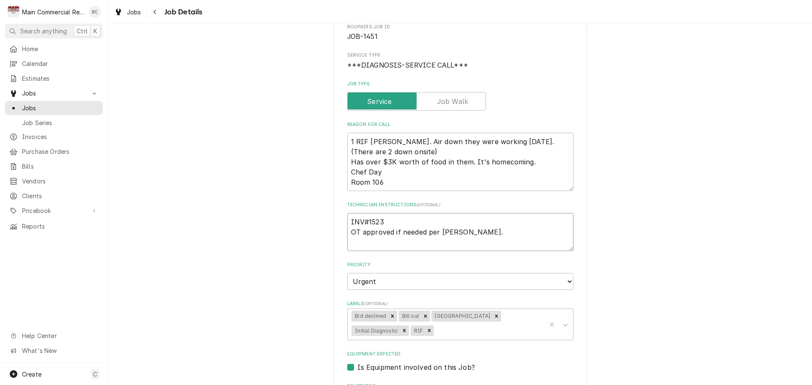
type textarea "INV#15233 OT approved if needed per Terri."
type textarea "x"
type textarea "INV#152333 OT approved if needed per [PERSON_NAME]."
type textarea "x"
type textarea "INV#152333 OT approved if needed per [PERSON_NAME]."
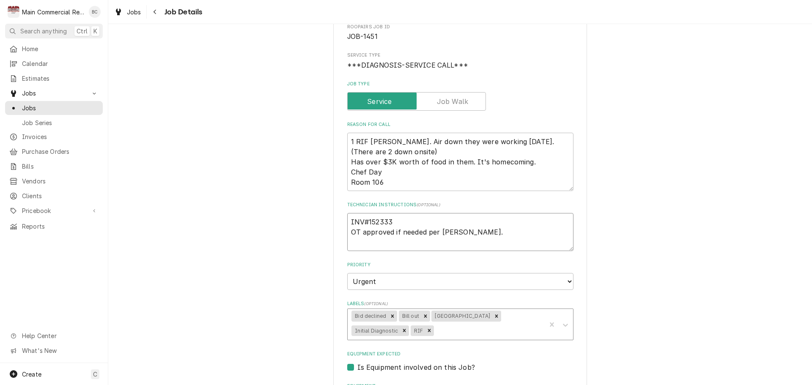
click at [423, 318] on icon "Remove Bill out" at bounding box center [426, 317] width 6 height 6
click at [467, 315] on icon "Remove Hillsborough Cnty School" at bounding box center [464, 317] width 6 height 6
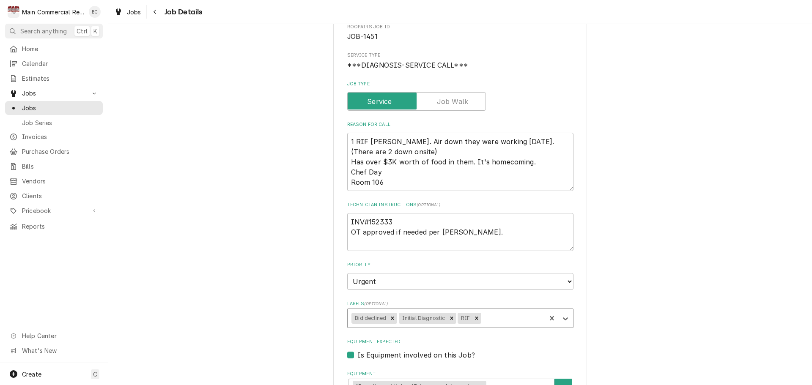
type textarea "x"
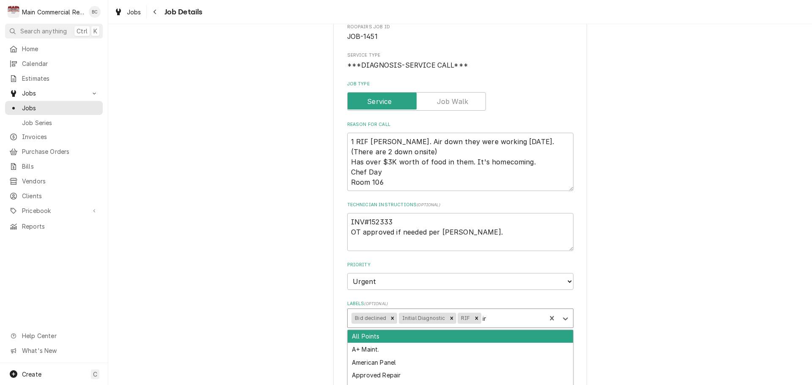
type input "inv"
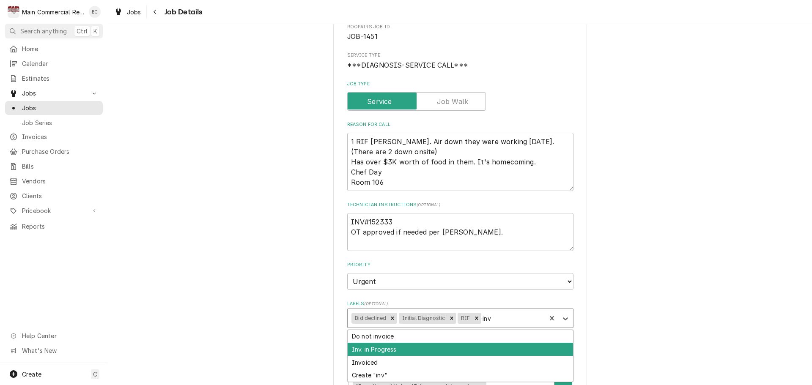
click at [431, 346] on div "Inv. in Progress" at bounding box center [461, 349] width 226 height 13
type textarea "x"
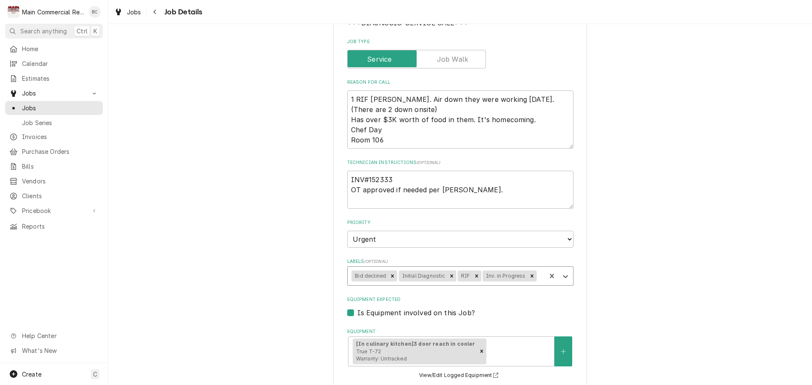
scroll to position [408, 0]
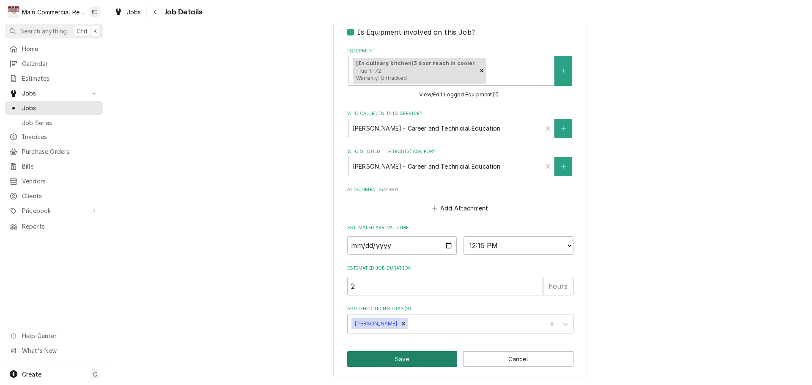
click at [390, 363] on button "Save" at bounding box center [402, 360] width 110 height 16
type textarea "x"
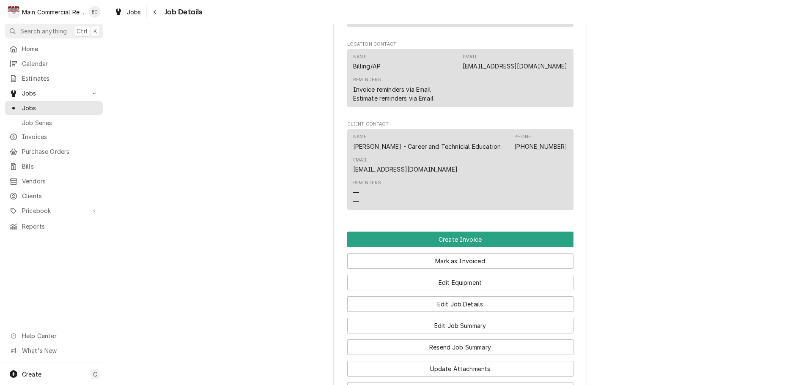
scroll to position [762, 0]
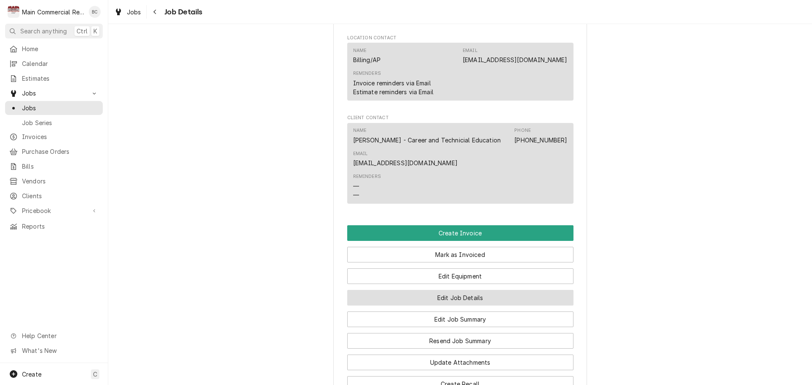
click at [410, 300] on button "Edit Job Details" at bounding box center [460, 298] width 226 height 16
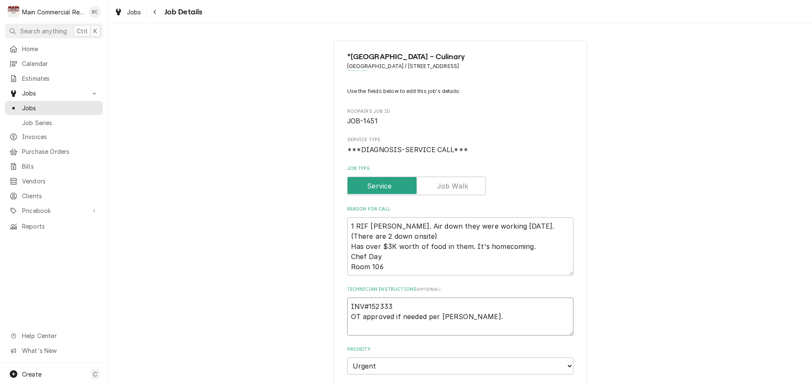
click at [394, 304] on textarea "INV#152333 OT approved if needed per [PERSON_NAME]." at bounding box center [460, 317] width 226 height 38
type textarea "x"
type textarea "INV#15233 OT approved if needed per [PERSON_NAME]."
type textarea "x"
type textarea "INV#152334 OT approved if needed per [PERSON_NAME]."
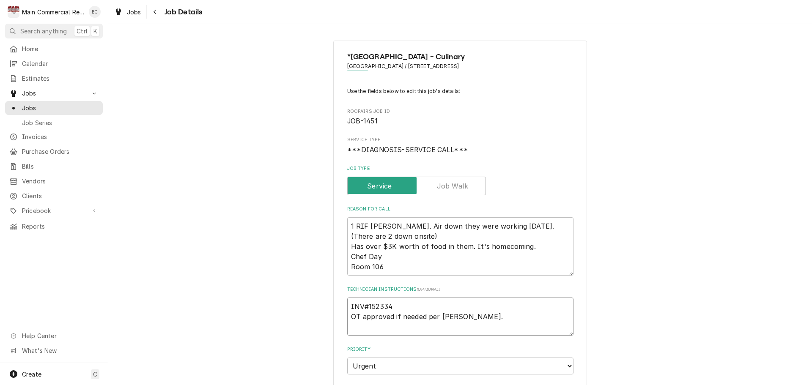
type textarea "x"
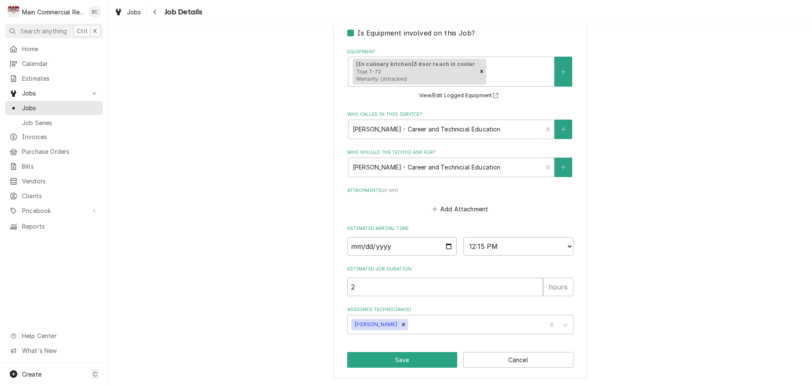
scroll to position [408, 0]
type textarea "INV#152334 OT approved if needed per [PERSON_NAME]."
click at [396, 363] on button "Save" at bounding box center [402, 360] width 110 height 16
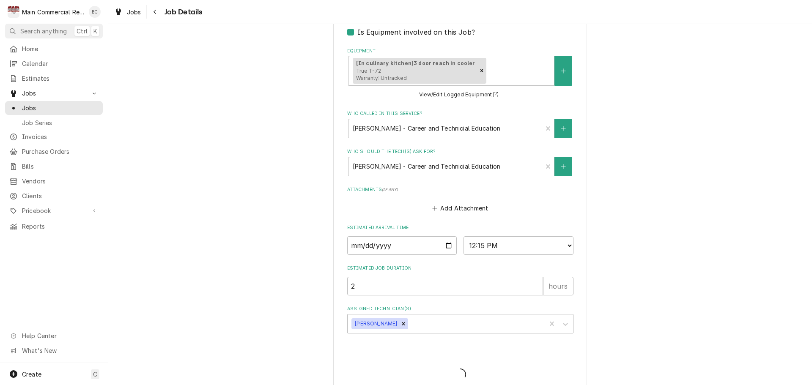
type textarea "x"
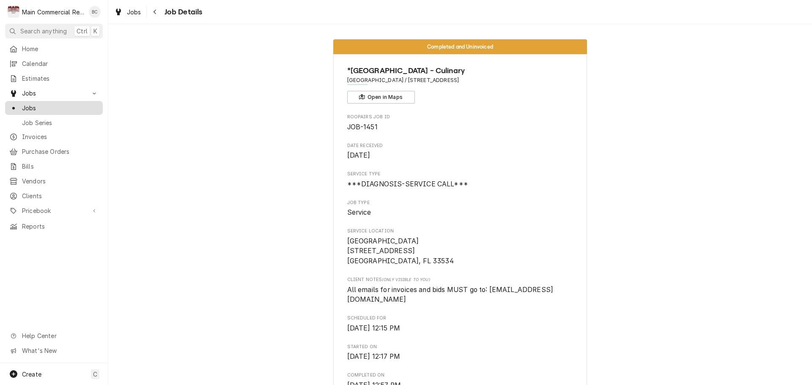
click at [46, 106] on span "Jobs" at bounding box center [60, 108] width 77 height 9
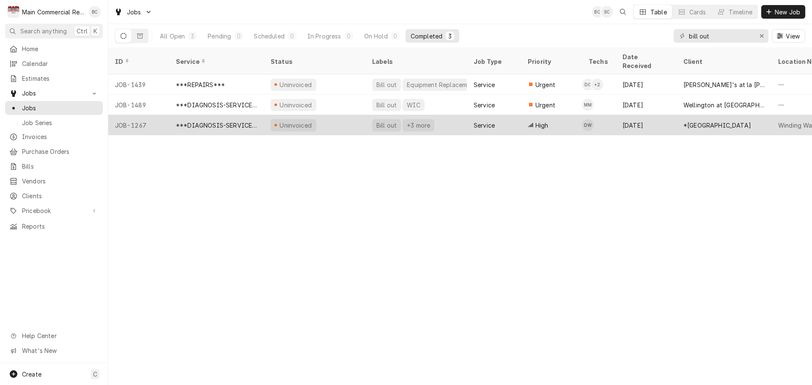
click at [390, 121] on div "Bill out" at bounding box center [387, 125] width 22 height 9
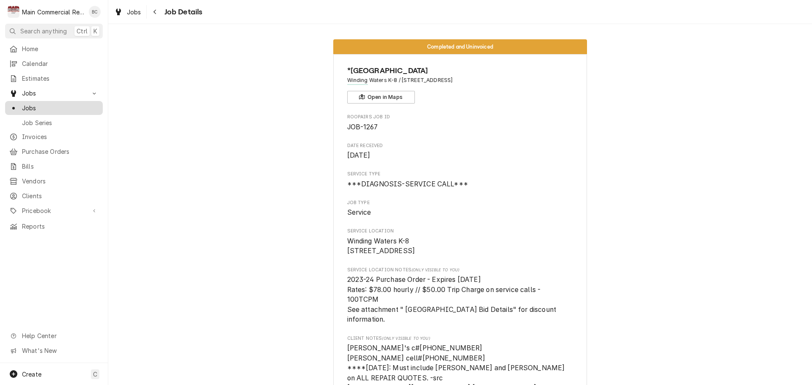
click at [57, 107] on span "Jobs" at bounding box center [60, 108] width 77 height 9
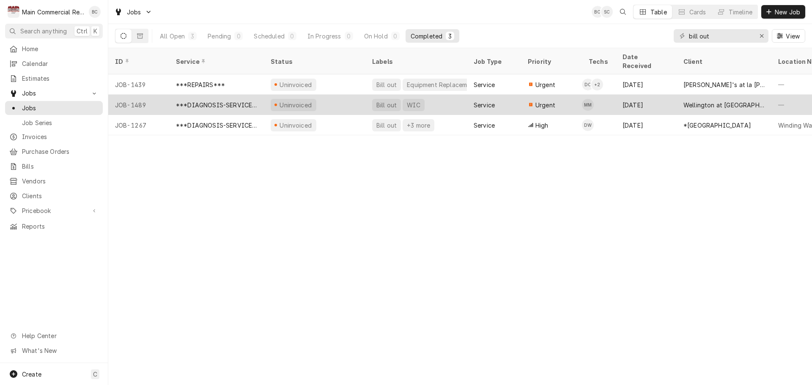
click at [389, 101] on div "Bill out" at bounding box center [387, 105] width 22 height 9
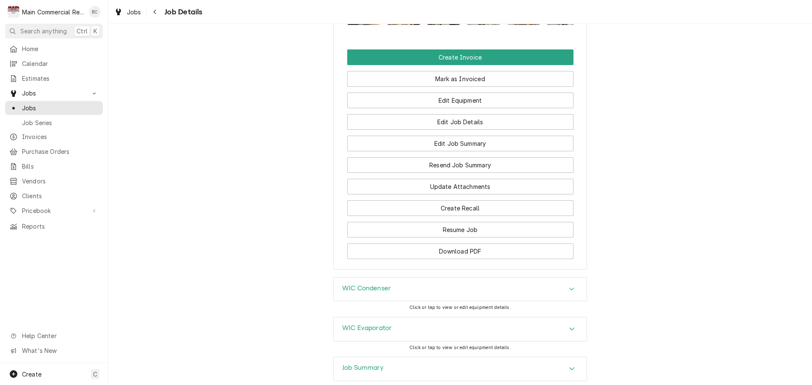
scroll to position [846, 0]
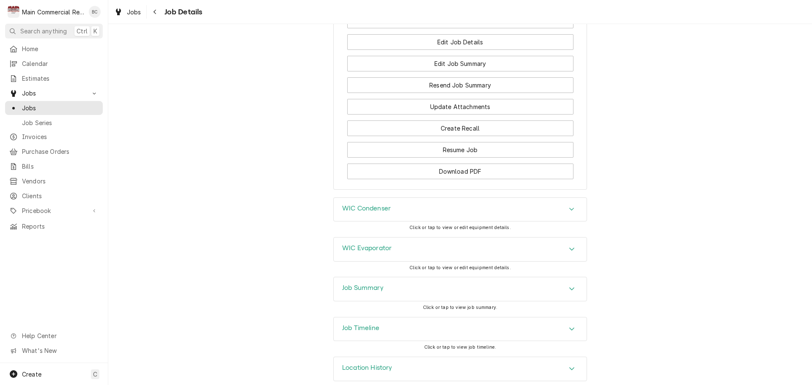
click at [358, 292] on h3 "Job Summary" at bounding box center [362, 288] width 41 height 8
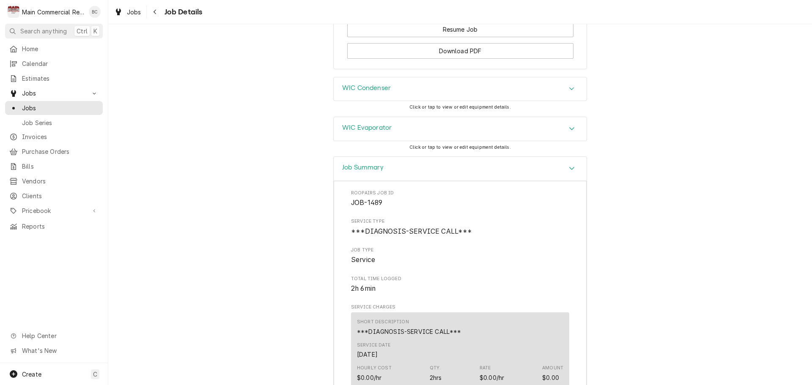
scroll to position [896, 0]
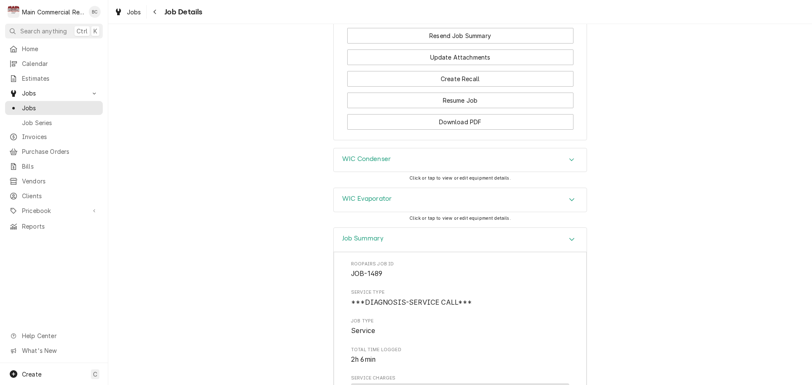
click at [376, 203] on h3 "WIC Evaporator" at bounding box center [367, 199] width 50 height 8
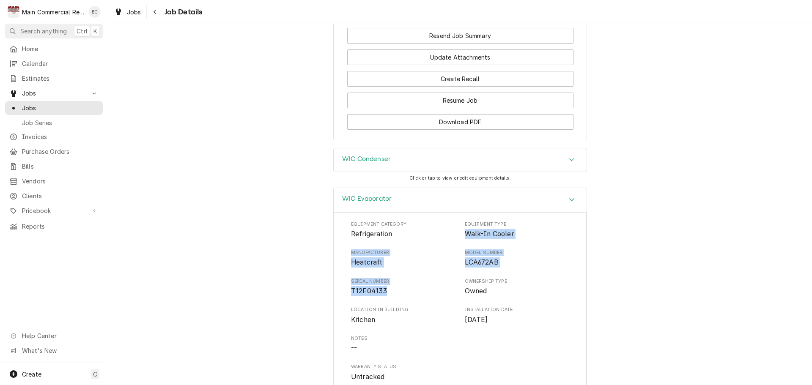
drag, startPoint x: 461, startPoint y: 253, endPoint x: 411, endPoint y: 314, distance: 78.4
click at [411, 314] on div "Equipment Category Refrigeration Equipment Type Walk-In Cooler Manufacturer Hea…" at bounding box center [460, 301] width 218 height 161
copy div "Walk-In Cooler Manufacturer Heatcraft Model Number LCA672AB Serial Number T12F0…"
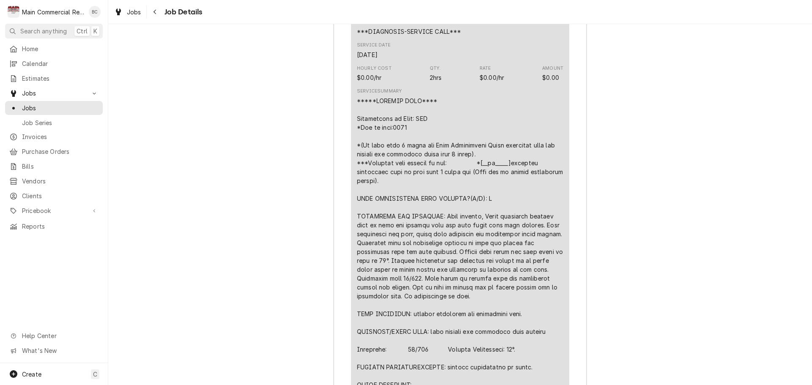
scroll to position [1573, 0]
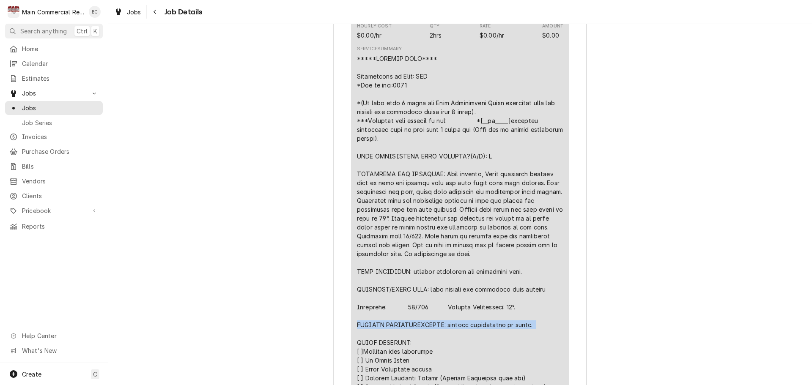
drag, startPoint x: 354, startPoint y: 342, endPoint x: 534, endPoint y: 346, distance: 180.7
click at [534, 346] on div "Line Item" at bounding box center [460, 285] width 206 height 462
copy div "FURTHER RECOMMENDATIONS: regular maintenance of units."
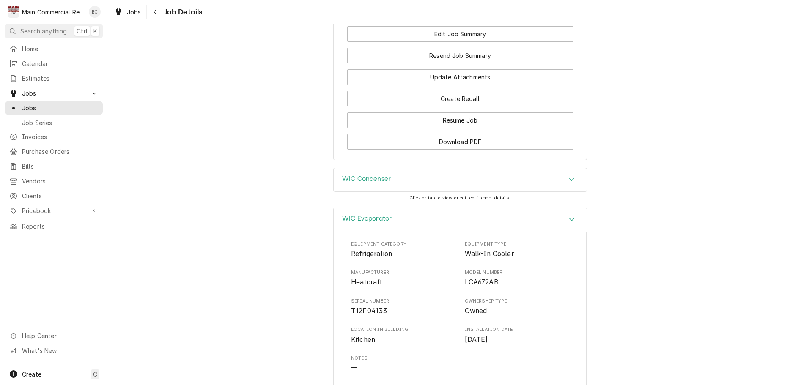
scroll to position [811, 0]
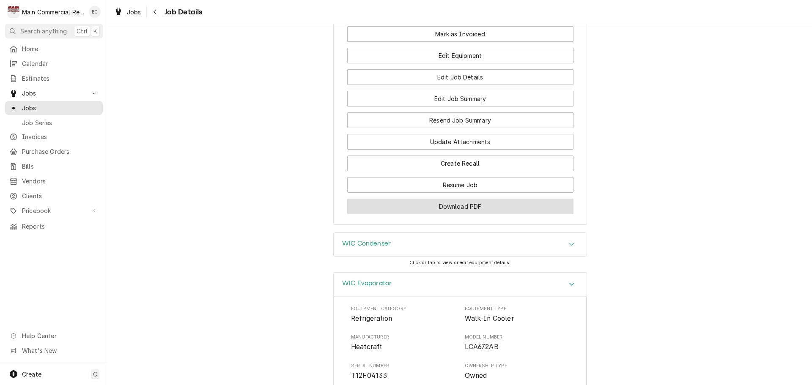
click at [462, 215] on button "Download PDF" at bounding box center [460, 207] width 226 height 16
click at [275, 272] on div "WIC Condenser Click or tap to view or edit equipment details." at bounding box center [460, 253] width 704 height 40
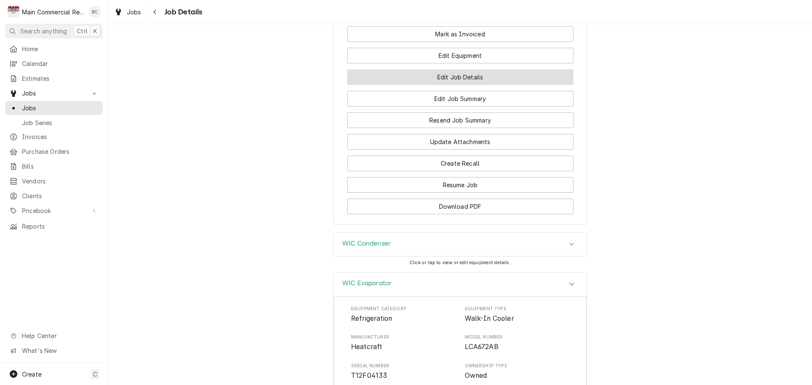
click at [435, 85] on button "Edit Job Details" at bounding box center [460, 77] width 226 height 16
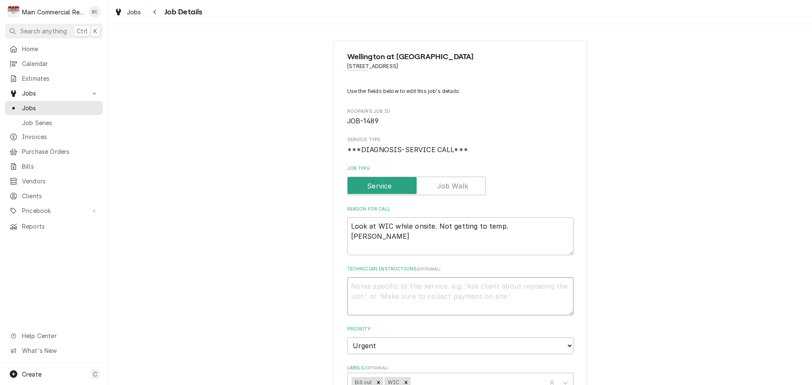
click at [362, 290] on textarea "Technician Instructions ( optional )" at bounding box center [460, 297] width 226 height 38
type textarea "x"
type textarea "I"
type textarea "x"
type textarea "IN"
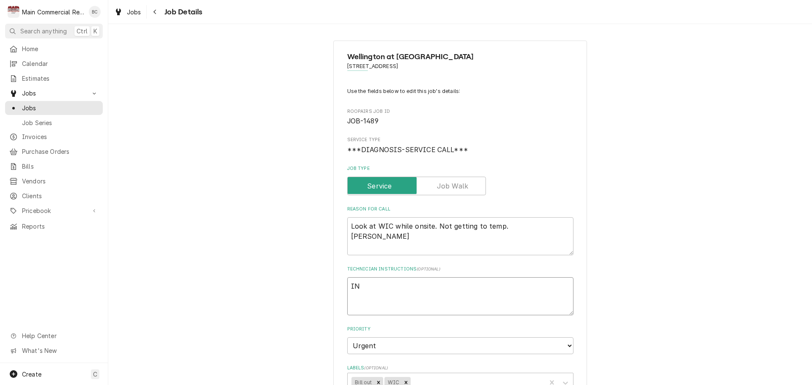
type textarea "x"
type textarea "INV"
type textarea "x"
type textarea "INV#"
type textarea "x"
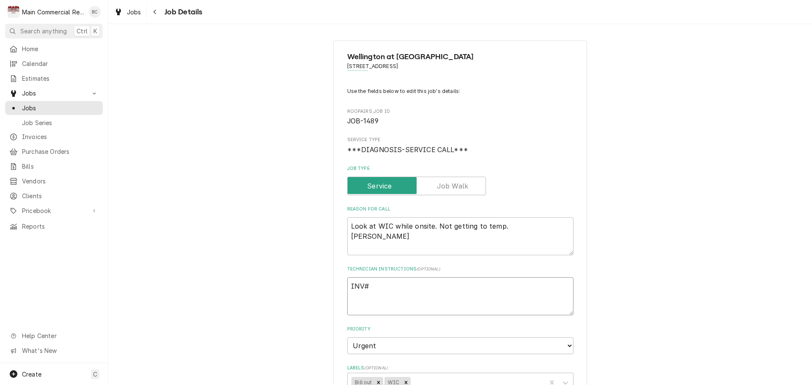
type textarea "INV#1"
type textarea "x"
type textarea "INV#15"
type textarea "x"
type textarea "INV#152"
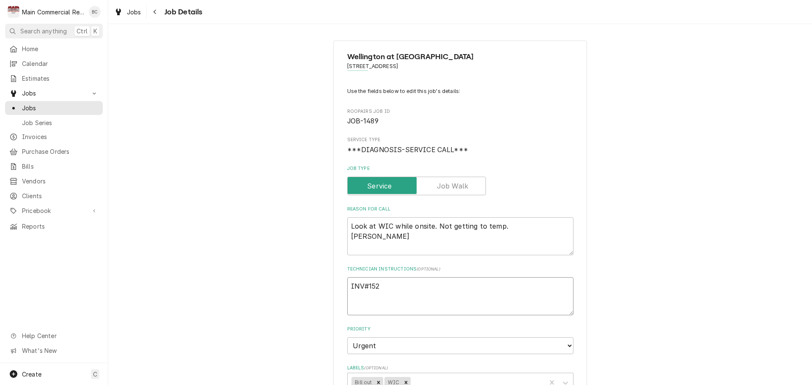
type textarea "x"
type textarea "INV#1523"
type textarea "x"
type textarea "INV#15232"
type textarea "x"
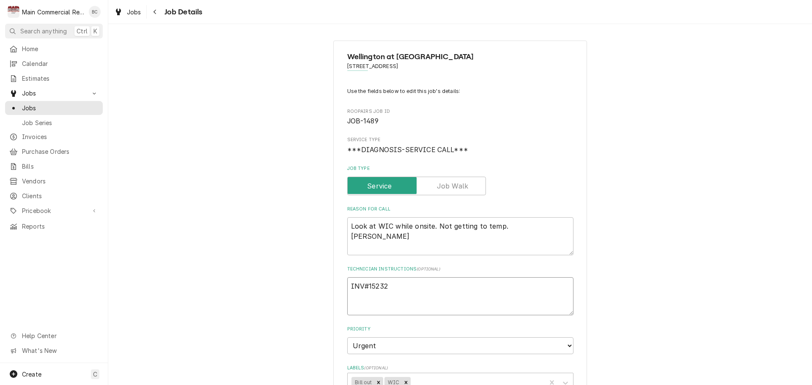
type textarea "INV#152321"
type textarea "x"
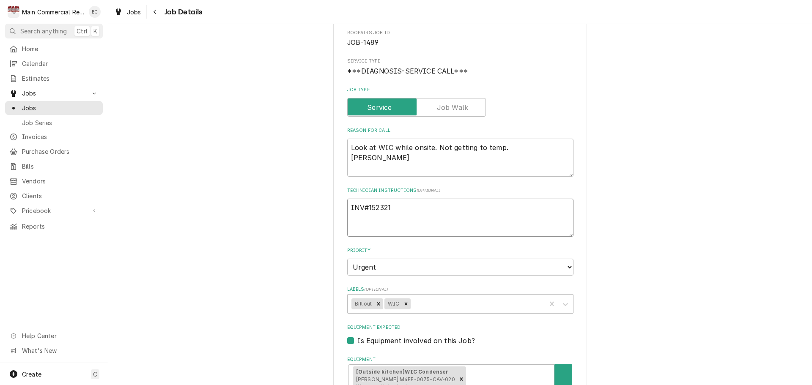
scroll to position [85, 0]
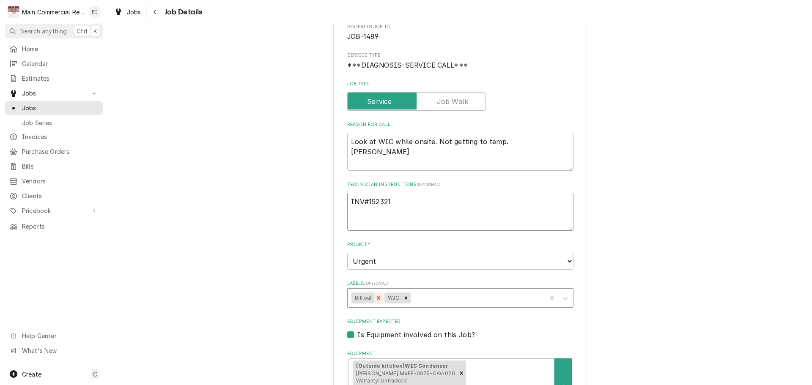
click at [376, 298] on icon "Remove Bill out" at bounding box center [379, 298] width 6 height 6
type textarea "INV#152321"
type textarea "x"
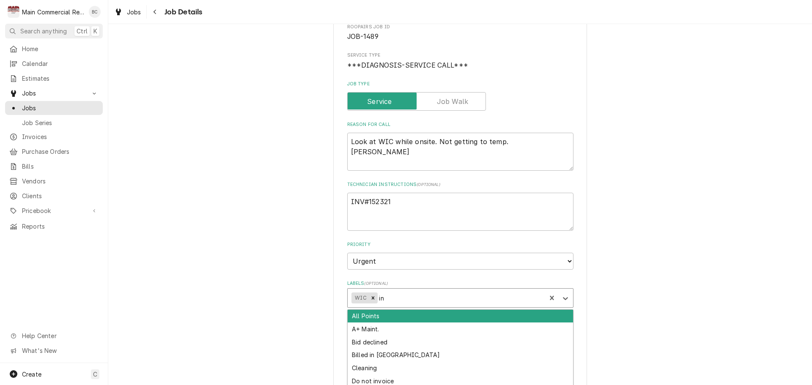
type input "inv"
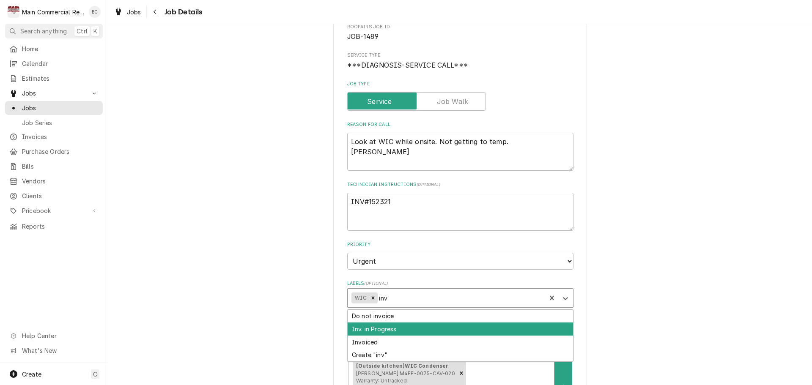
click at [372, 327] on div "Inv. in Progress" at bounding box center [461, 329] width 226 height 13
type textarea "x"
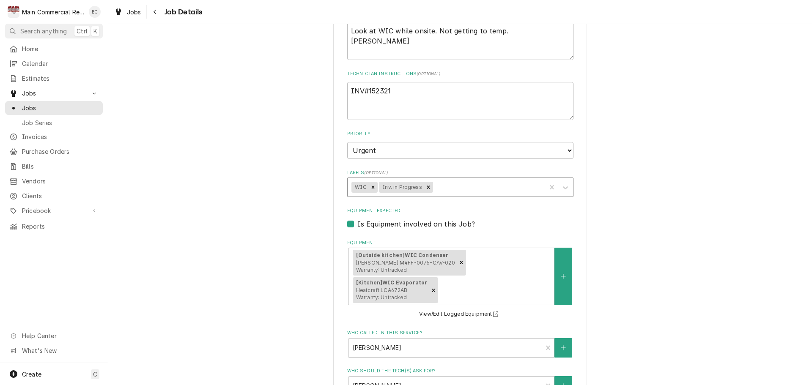
scroll to position [445, 0]
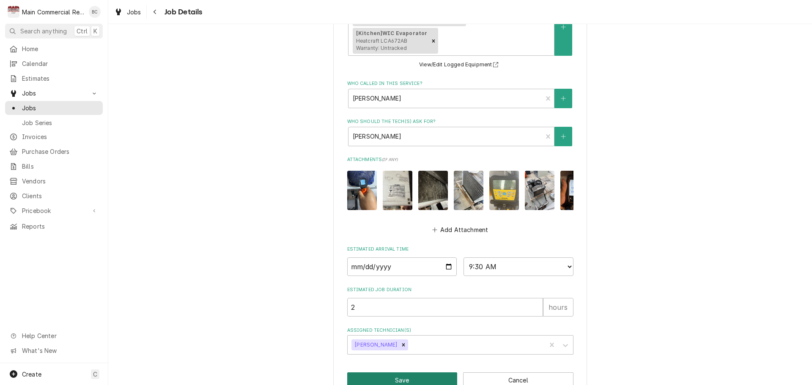
click at [390, 373] on button "Save" at bounding box center [402, 381] width 110 height 16
type textarea "x"
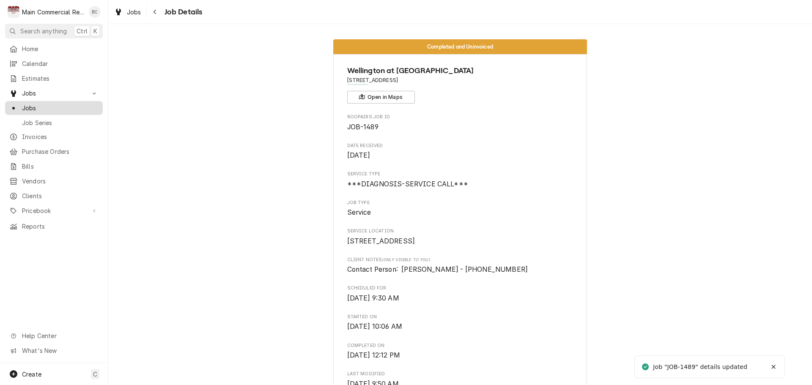
click at [65, 106] on span "Jobs" at bounding box center [60, 108] width 77 height 9
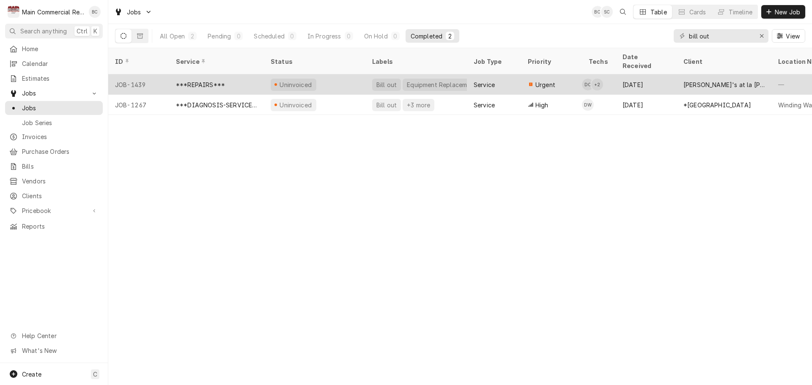
click at [388, 80] on div "Bill out" at bounding box center [387, 84] width 22 height 9
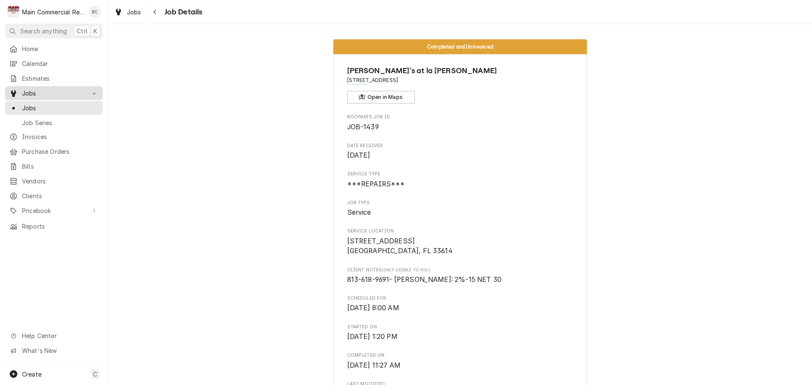
click at [47, 92] on span "Jobs" at bounding box center [54, 93] width 64 height 9
click at [39, 94] on span "Jobs" at bounding box center [54, 93] width 64 height 9
click at [155, 14] on icon "Navigate back" at bounding box center [155, 12] width 4 height 6
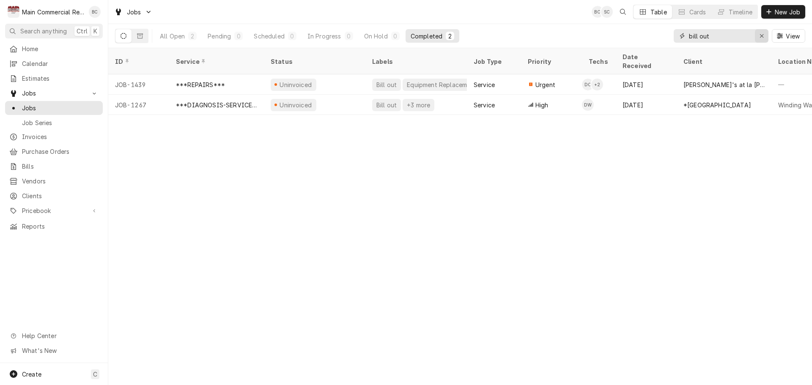
click at [764, 34] on icon "Erase input" at bounding box center [762, 36] width 5 height 6
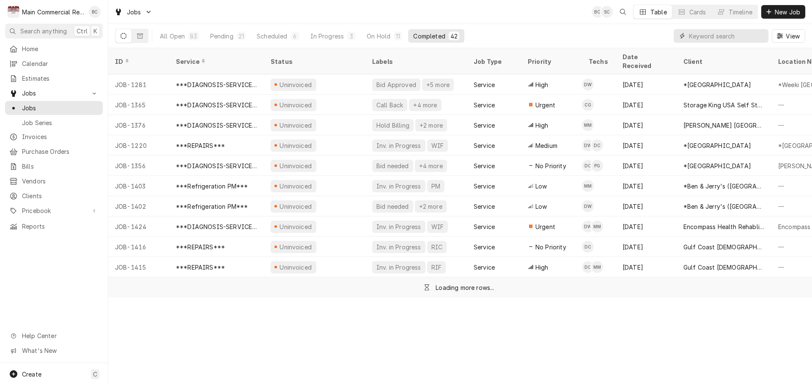
click at [735, 40] on input "Dynamic Content Wrapper" at bounding box center [726, 36] width 75 height 14
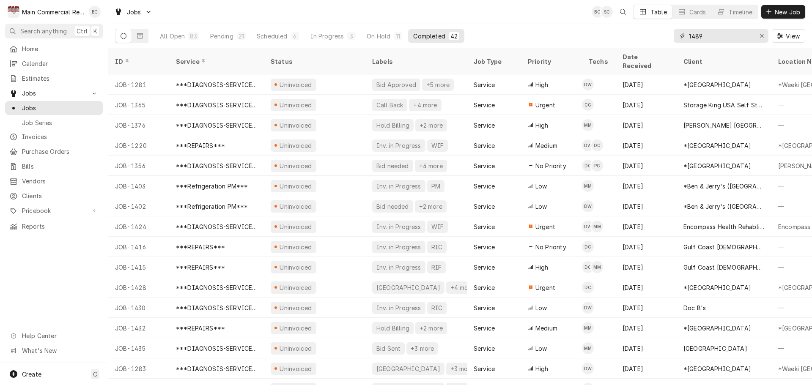
type input "1489"
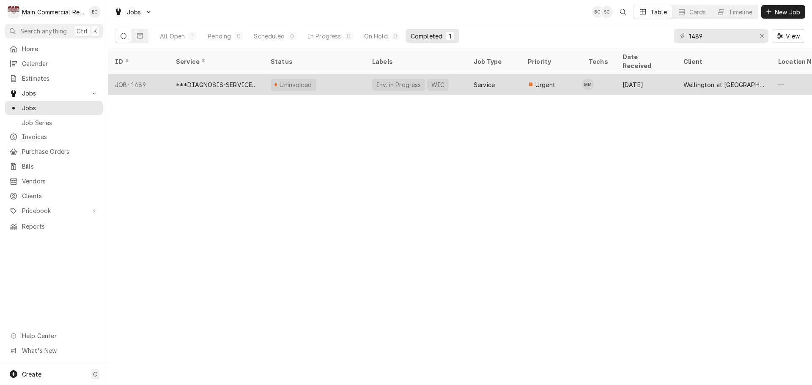
click at [239, 80] on div "***DIAGNOSIS-SERVICE CALL***" at bounding box center [216, 84] width 81 height 9
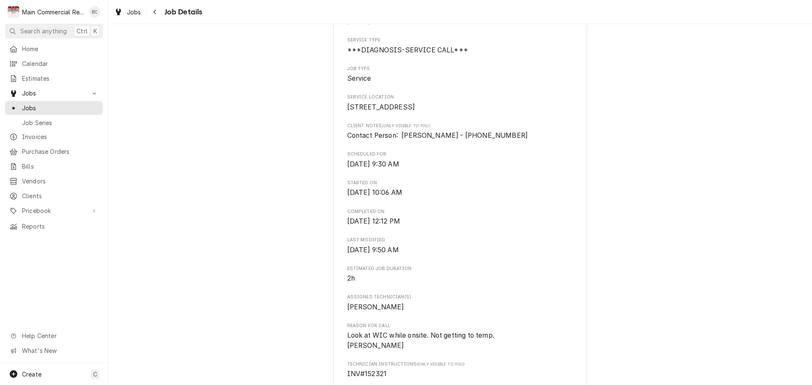
scroll to position [85, 0]
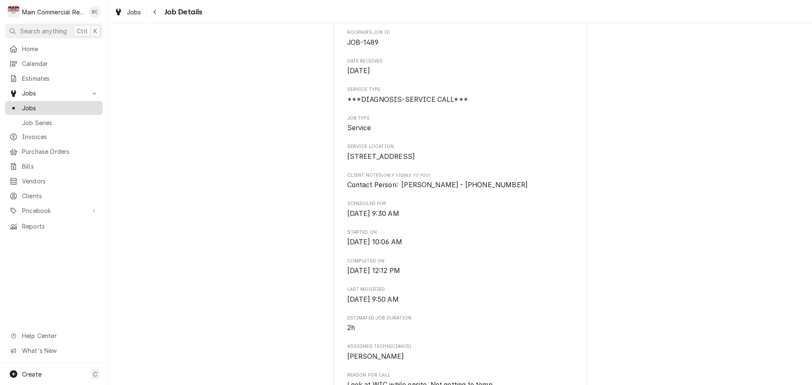
click at [53, 107] on span "Jobs" at bounding box center [60, 108] width 77 height 9
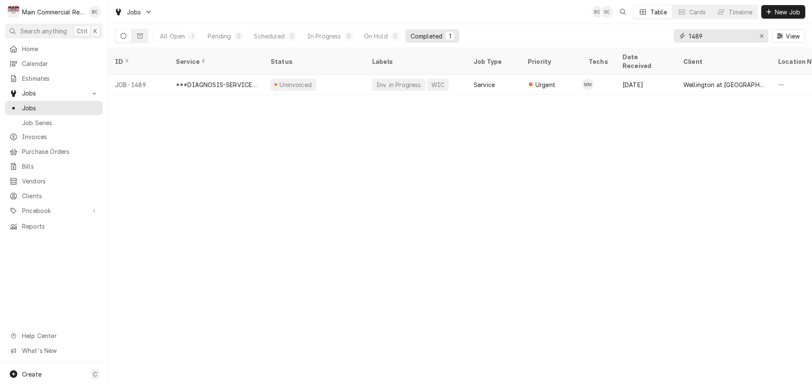
click at [762, 35] on icon "Erase input" at bounding box center [762, 36] width 5 height 6
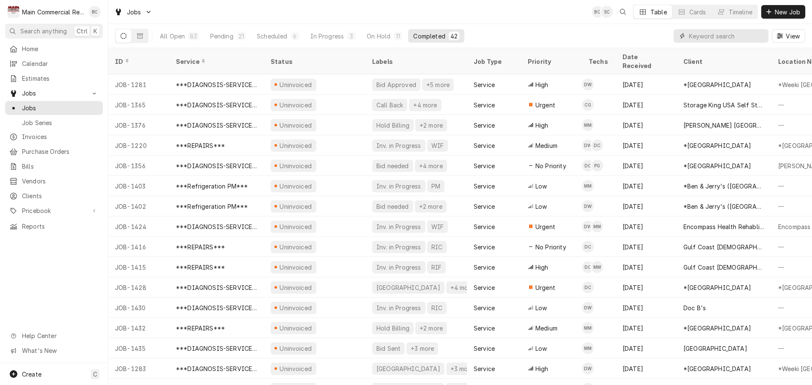
click at [702, 33] on input "Dynamic Content Wrapper" at bounding box center [726, 36] width 75 height 14
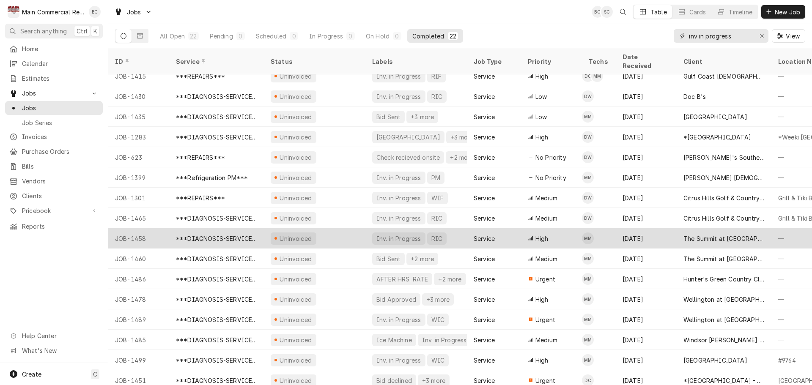
scroll to position [132, 0]
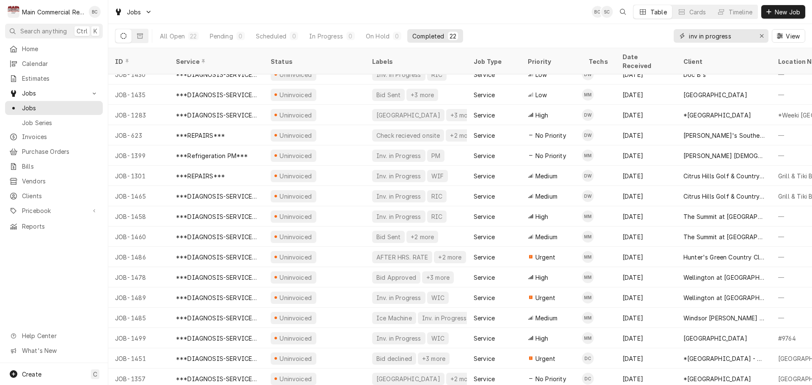
type input "inv in progress"
click at [765, 35] on div "Erase input" at bounding box center [762, 36] width 8 height 8
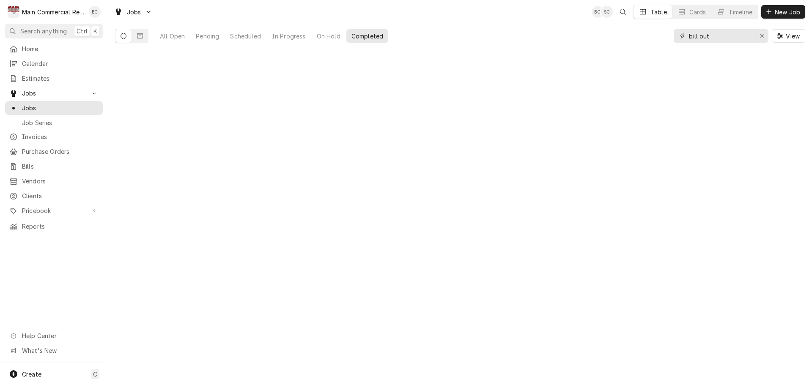
type input "bill out"
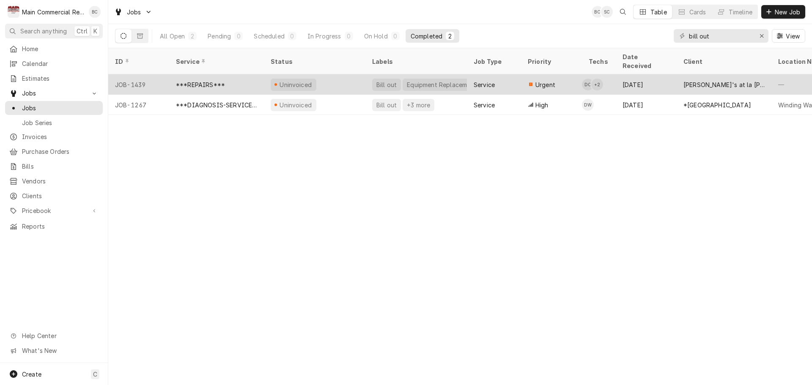
click at [388, 80] on div "Bill out" at bounding box center [387, 84] width 22 height 9
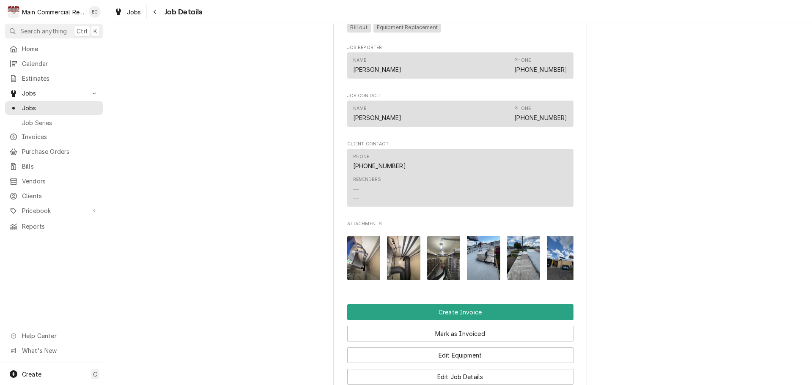
scroll to position [762, 0]
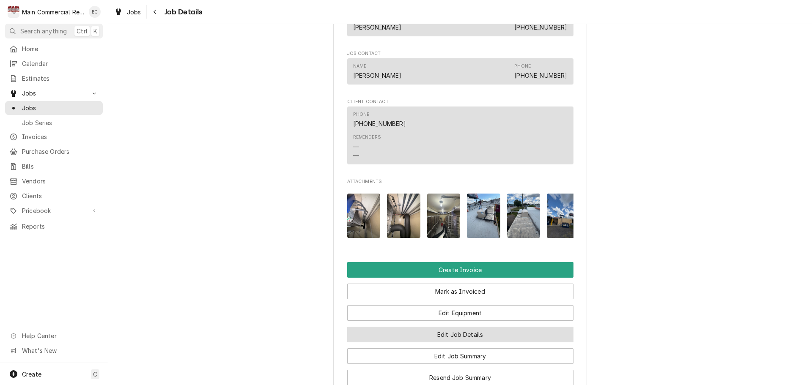
click at [462, 343] on button "Edit Job Details" at bounding box center [460, 335] width 226 height 16
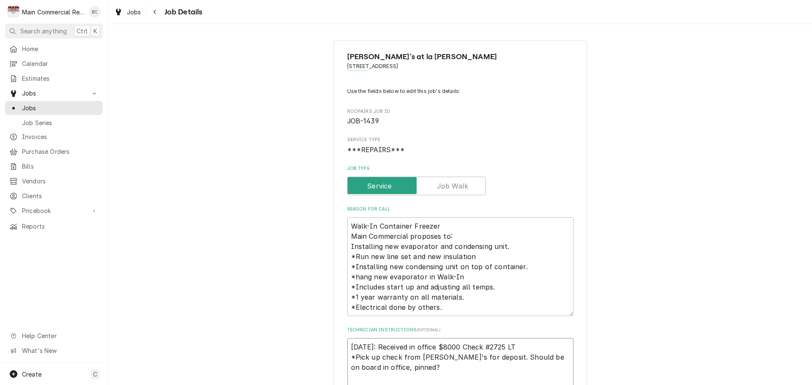
click at [505, 347] on textarea "[DATE]: Received in office $8000 Check #2725 LT *Pick up check from [PERSON_NAM…" at bounding box center [460, 388] width 226 height 99
type textarea "x"
type textarea "[DATE]: Received in office $8000 Check #2725/ LT *Pick up check from [PERSON_NA…"
type textarea "x"
type textarea "[DATE]: Received in office $8000 Check #2725/I LT *Pick up check from [PERSON_N…"
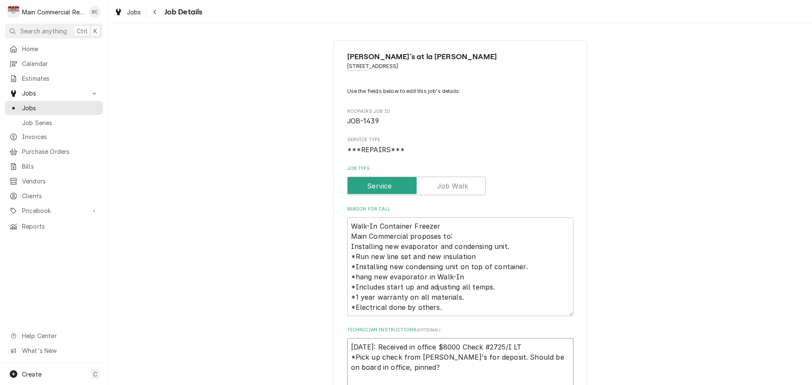
type textarea "x"
type textarea "[DATE]: Received in office $8000 Check #2725/ LT *Pick up check from [PERSON_NA…"
type textarea "x"
type textarea "[DATE]: Received in office $8000 Check #2725 LT *Pick up check from [PERSON_NAM…"
type textarea "x"
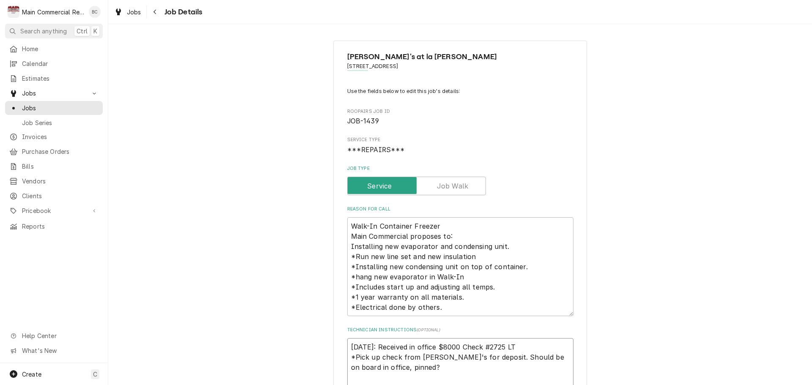
type textarea "[DATE]: Received in office $8000 Check #2725/ LT *Pick up check from [PERSON_NA…"
type textarea "x"
type textarea "[DATE]: Received in office $8000 Check #2725/ LT *Pick up check from [PERSON_NA…"
type textarea "x"
type textarea "[DATE]: Received in office $8000 Check #2725/ i LT *Pick up check from [PERSON_…"
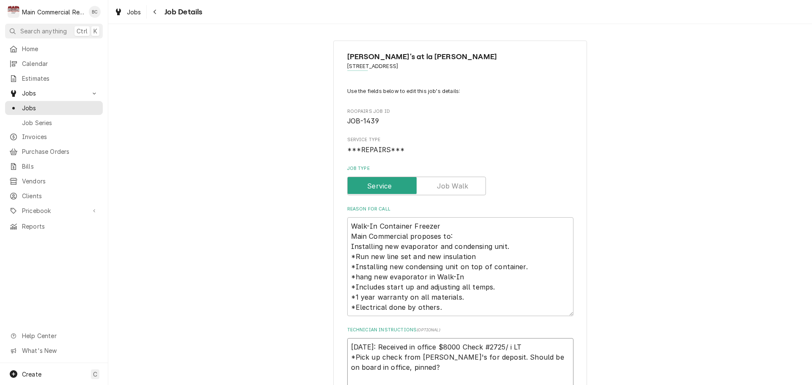
type textarea "x"
type textarea "[DATE]: Received in office $8000 Check #2725/ LT *Pick up check from [PERSON_NA…"
type textarea "x"
type textarea "[DATE]: Received in office $8000 Check #2725/ I LT *Pick up check from [PERSON_…"
type textarea "x"
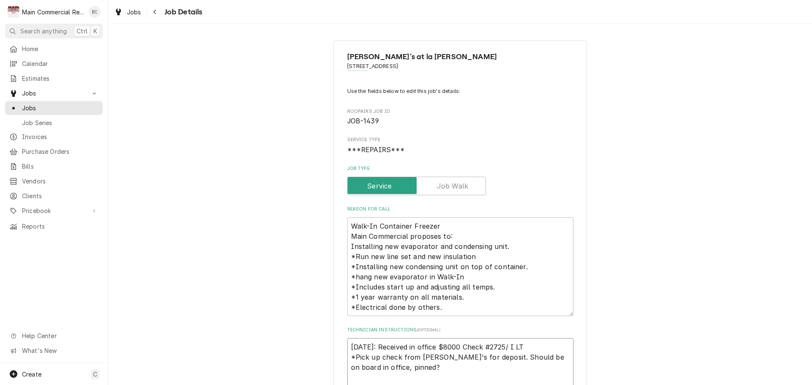
type textarea "[DATE]: Received in office $8000 Check #2725/ IN LT *Pick up check from [PERSON…"
type textarea "x"
type textarea "[DATE]: Received in office $8000 Check #2725/ INV LT *Pick up check from [PERSO…"
type textarea "x"
type textarea "[DATE]: Received in office $8000 Check #2725/ INV# LT *Pick up check from [PERS…"
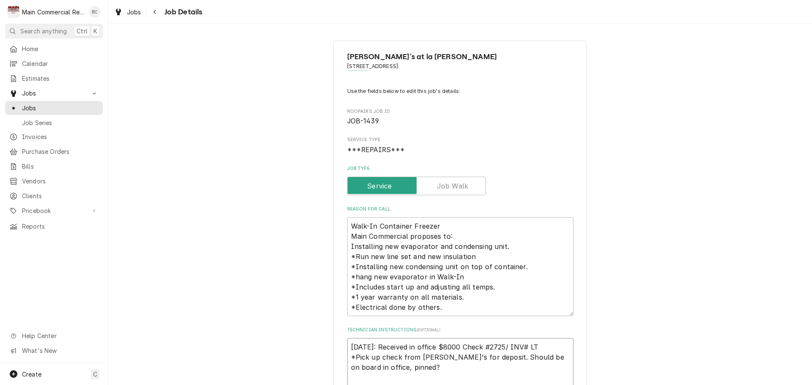
type textarea "x"
type textarea "[DATE]: Received in office $8000 Check #2725/ INV#1 LT *Pick up check from [PER…"
type textarea "x"
type textarea "9/29/25: Received in office $8000 Check #2725/ INV#15 LT *Pick up check from An…"
type textarea "x"
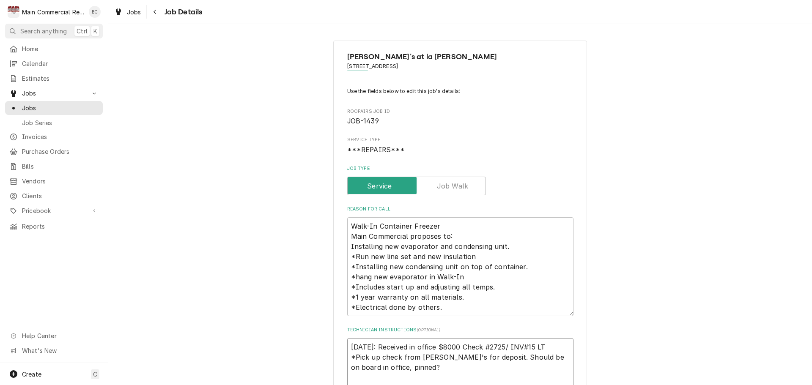
type textarea "9/29/25: Received in office $8000 Check #2725/ INV#152 LT *Pick up check from A…"
type textarea "x"
type textarea "9/29/25: Received in office $8000 Check #2725/ INV#1523 LT *Pick up check from …"
type textarea "x"
type textarea "9/29/25: Received in office $8000 Check #2725/ INV#15231 LT *Pick up check from…"
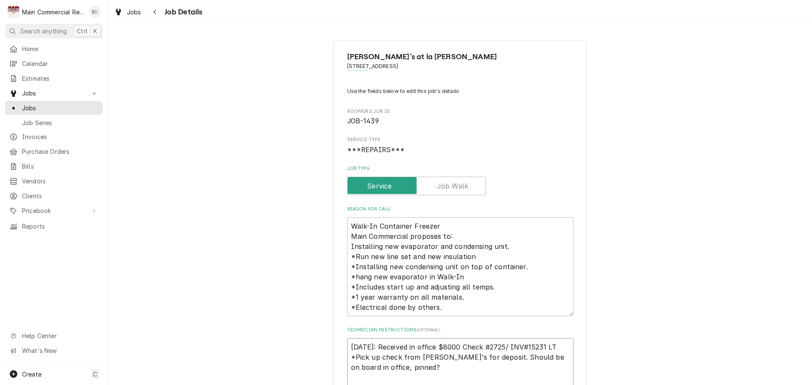
type textarea "x"
type textarea "9/29/25: Received in office $8000 Check #2725/ INV#152315 LT *Pick up check fro…"
type textarea "x"
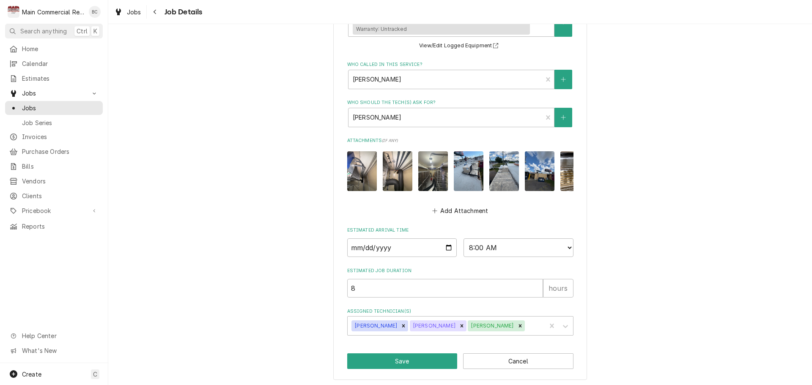
scroll to position [567, 0]
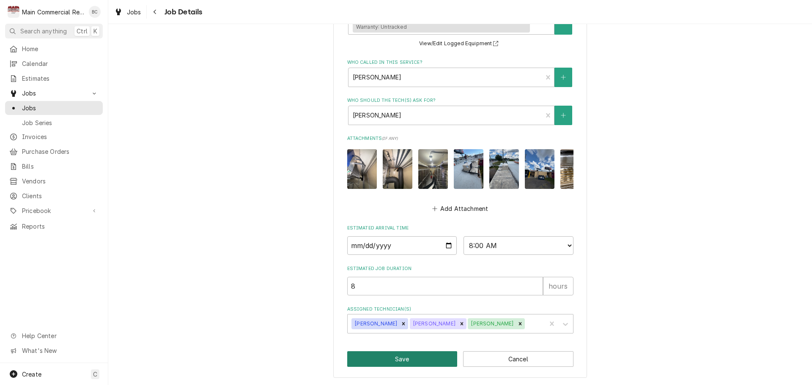
type textarea "[DATE]: Received in office $8000 Check #2725/ INV#152315 LT *Pick up check from…"
click at [426, 362] on button "Save" at bounding box center [402, 360] width 110 height 16
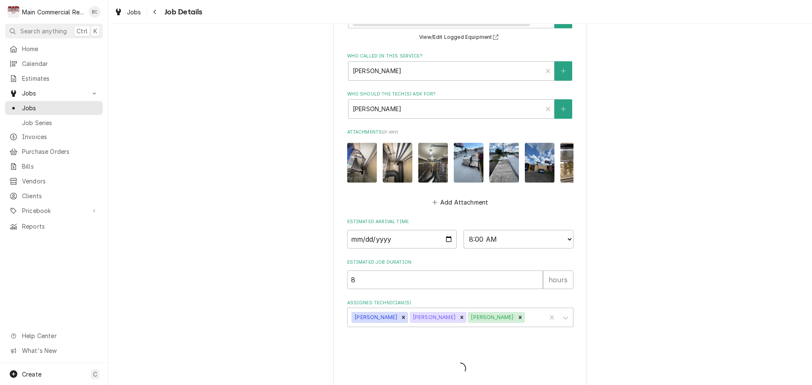
type textarea "x"
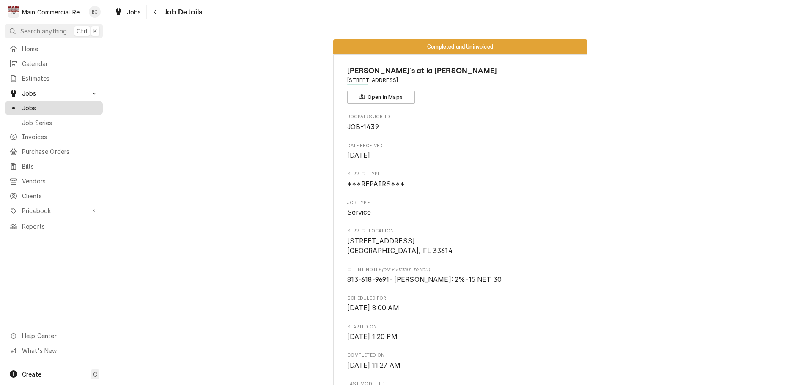
click at [50, 107] on span "Jobs" at bounding box center [60, 108] width 77 height 9
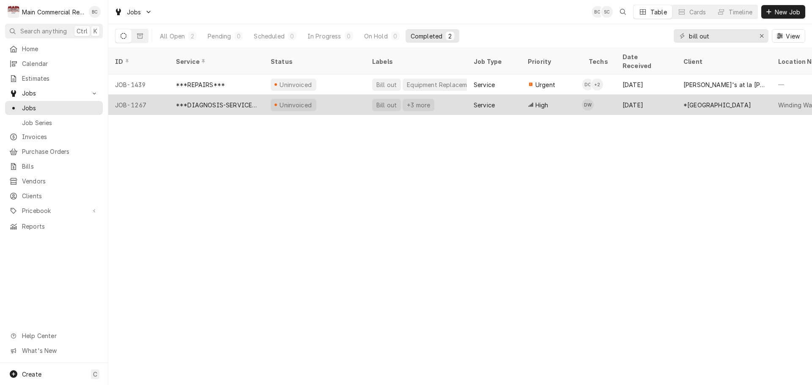
click at [386, 101] on div "Bill out" at bounding box center [387, 105] width 22 height 9
